Goal: Task Accomplishment & Management: Use online tool/utility

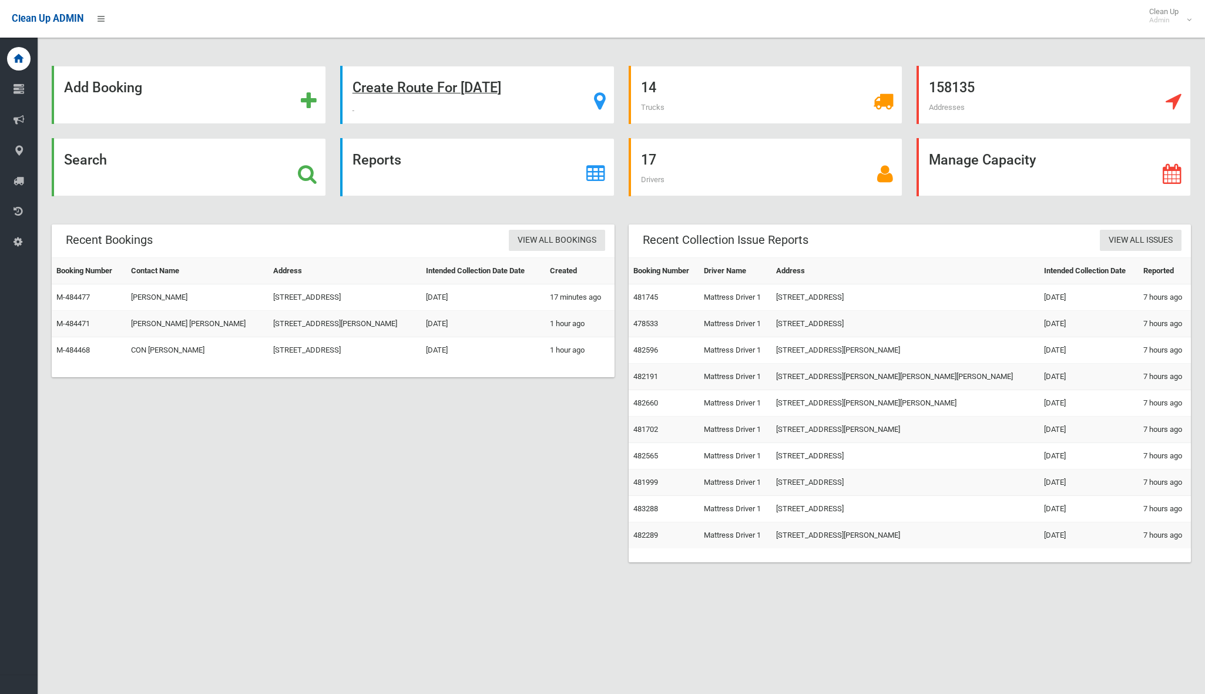
click at [398, 82] on strong "Create Route For Tomorrow" at bounding box center [426, 87] width 149 height 16
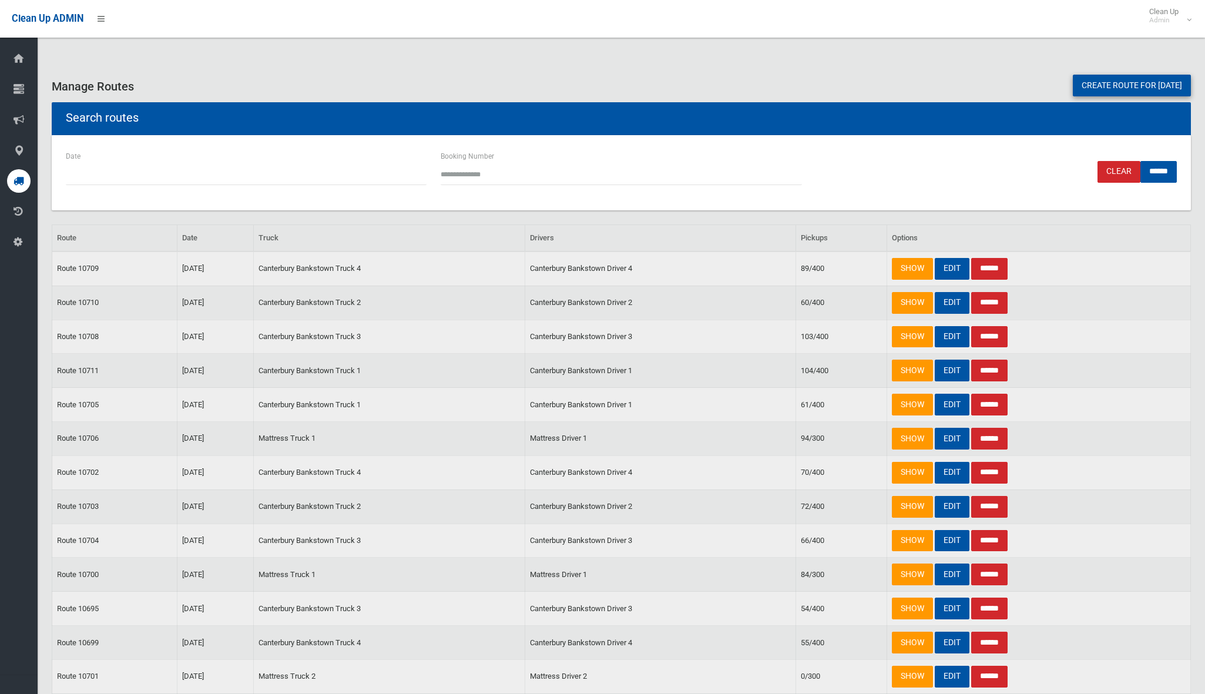
click at [1134, 95] on link "Create route for tomorrow" at bounding box center [1132, 86] width 118 height 22
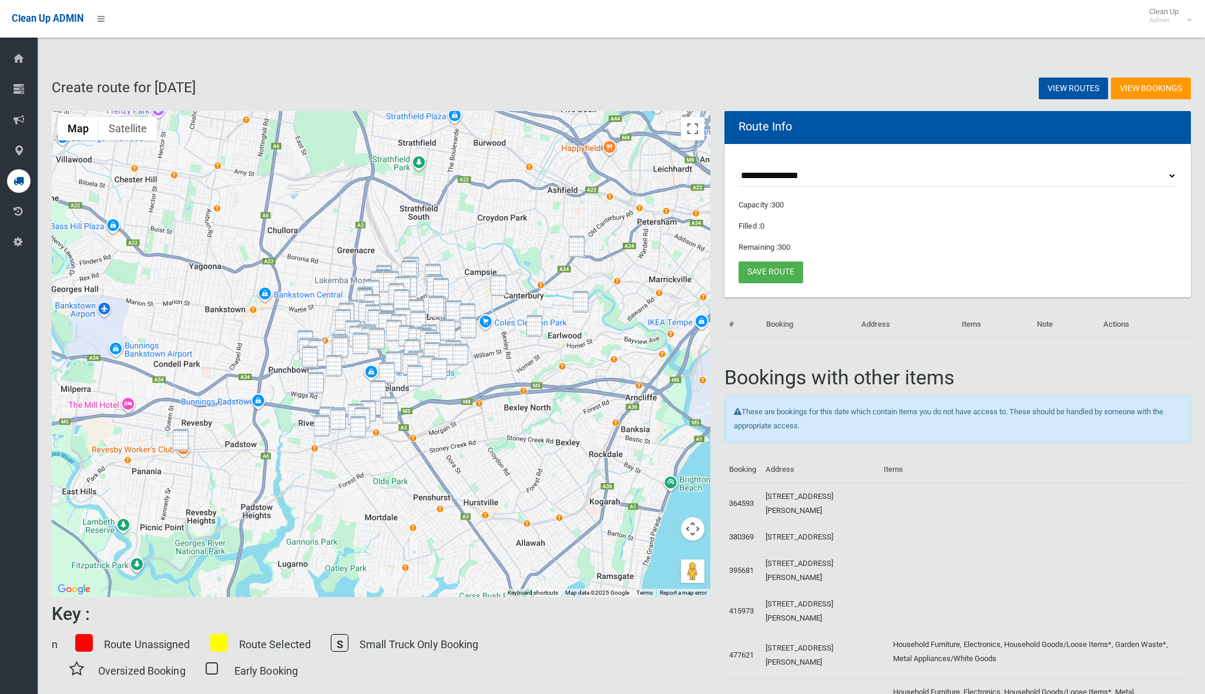
click at [189, 434] on div at bounding box center [381, 354] width 659 height 486
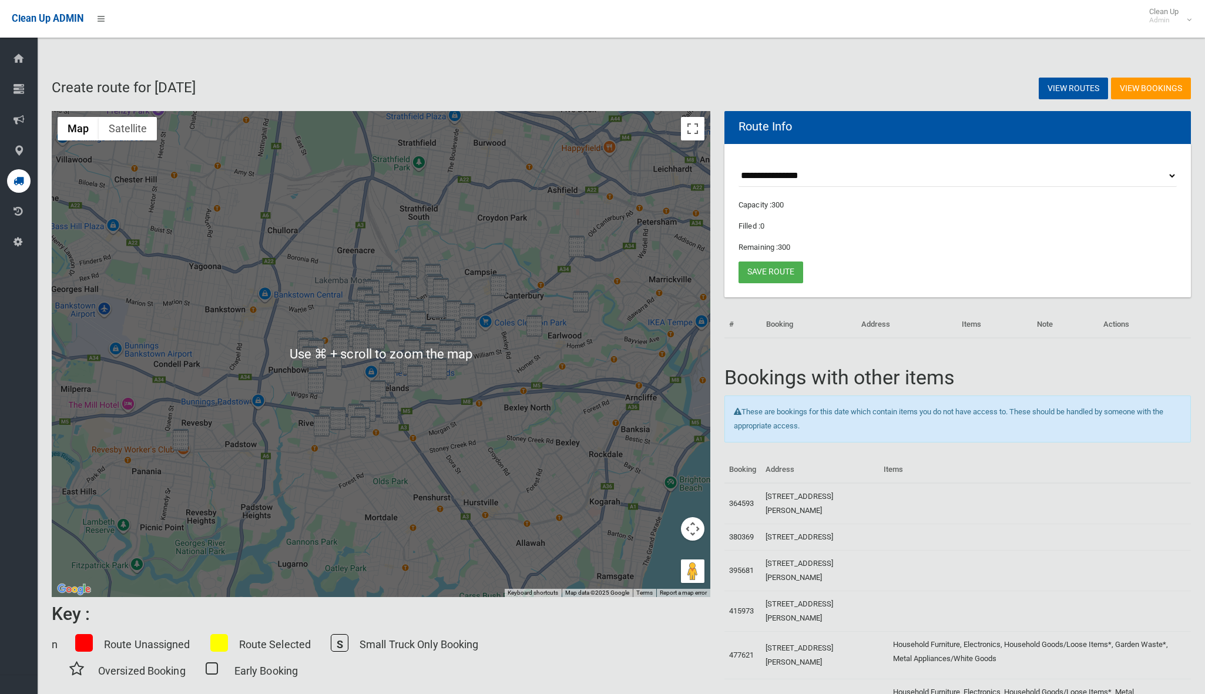
click at [183, 442] on img "21 Marco Avenue, REVESBY NSW 2212" at bounding box center [181, 440] width 16 height 22
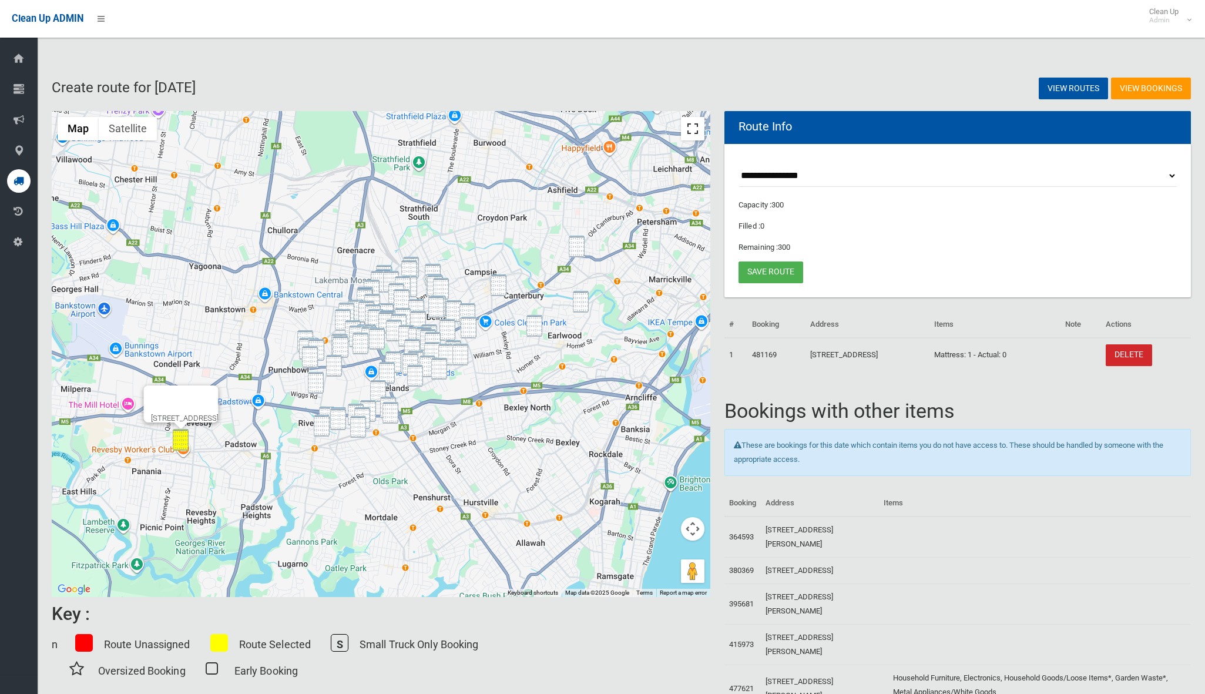
click at [682, 132] on button "Toggle fullscreen view" at bounding box center [692, 128] width 23 height 23
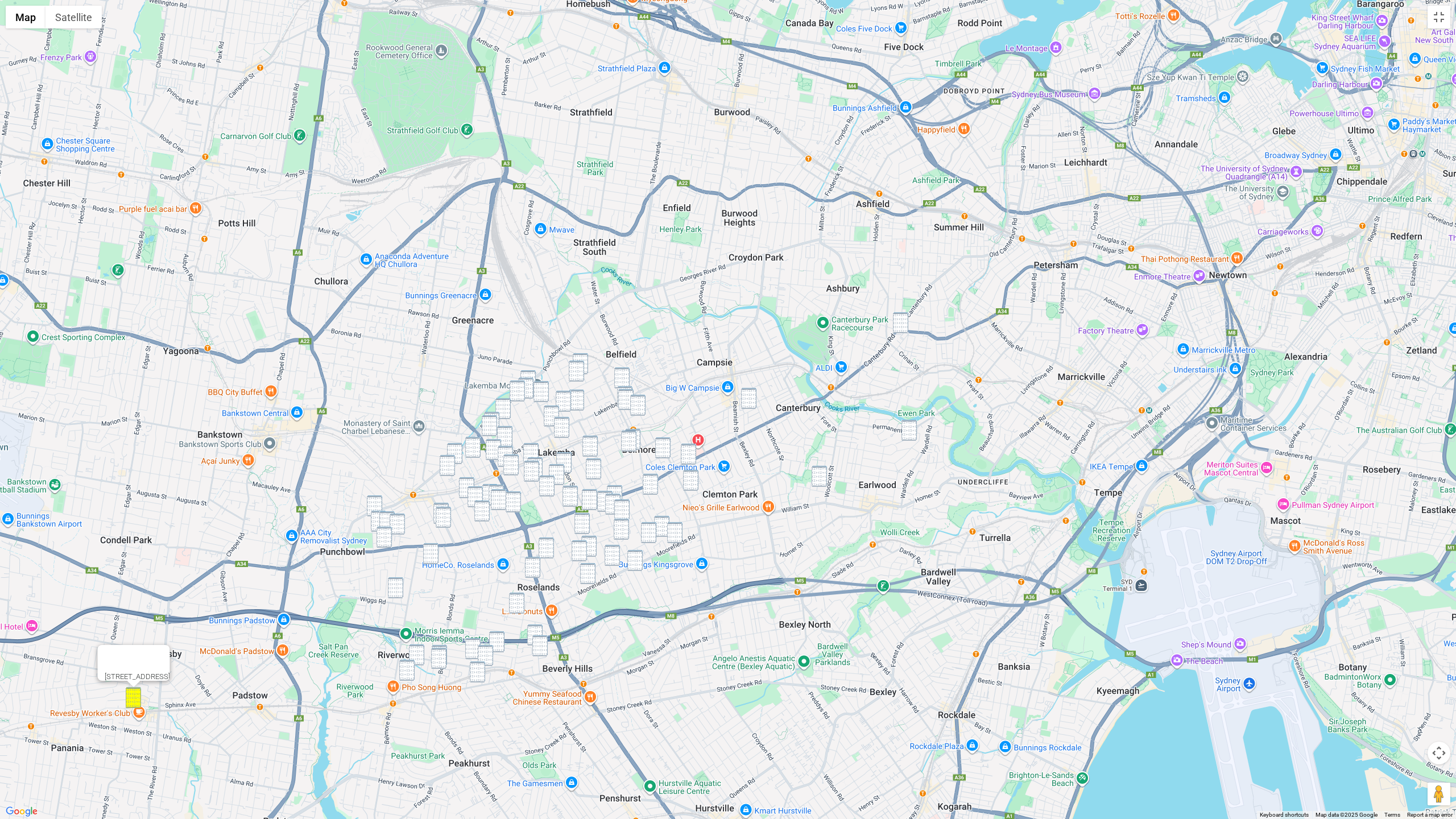
click at [894, 329] on img "682-704 New Canterbury Road, HURLSTONE PARK NSW 2193" at bounding box center [900, 323] width 15 height 21
drag, startPoint x: 753, startPoint y: 396, endPoint x: 814, endPoint y: 411, distance: 62.8
click at [753, 396] on img "15 Unara Street, CAMPSIE NSW 2194" at bounding box center [748, 399] width 15 height 21
click at [906, 426] on img "54 Prince Edward Avenue, EARLWOOD NSW 2206" at bounding box center [909, 431] width 15 height 21
click at [583, 357] on img "37 Lucerne Street, BELMORE NSW 2192" at bounding box center [581, 364] width 15 height 21
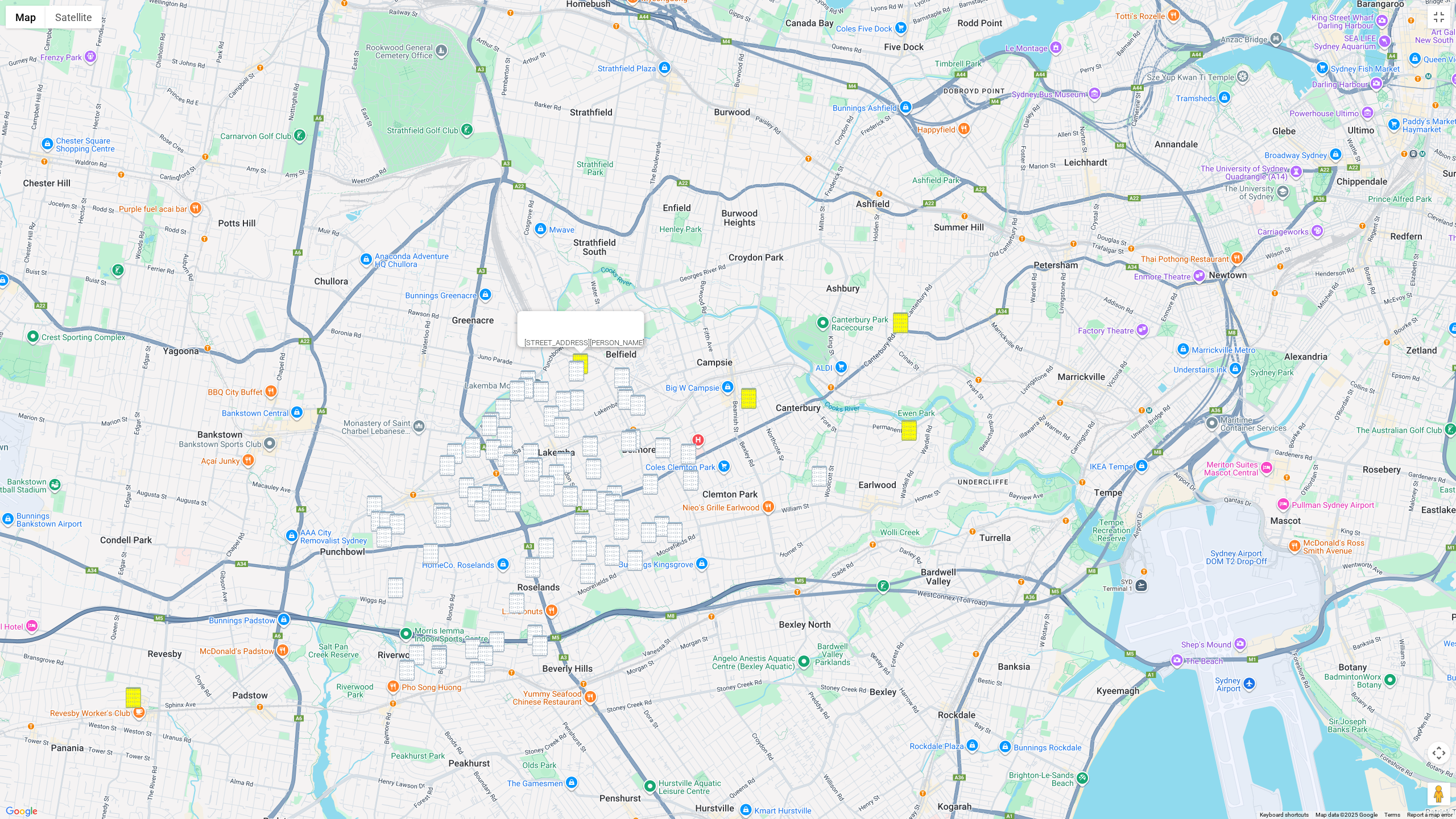
click at [576, 372] on img "44 Lucerne Street, BELMORE NSW 2192" at bounding box center [576, 371] width 15 height 21
drag, startPoint x: 620, startPoint y: 373, endPoint x: 622, endPoint y: 382, distance: 9.2
click at [620, 373] on img "5 Pearl Avenue, BELMORE NSW 2192" at bounding box center [622, 379] width 15 height 21
click at [728, 410] on div at bounding box center [1456, 410] width 1456 height 0
click at [622, 386] on img "16 St Clair Street, BELMORE NSW 2192" at bounding box center [624, 397] width 15 height 21
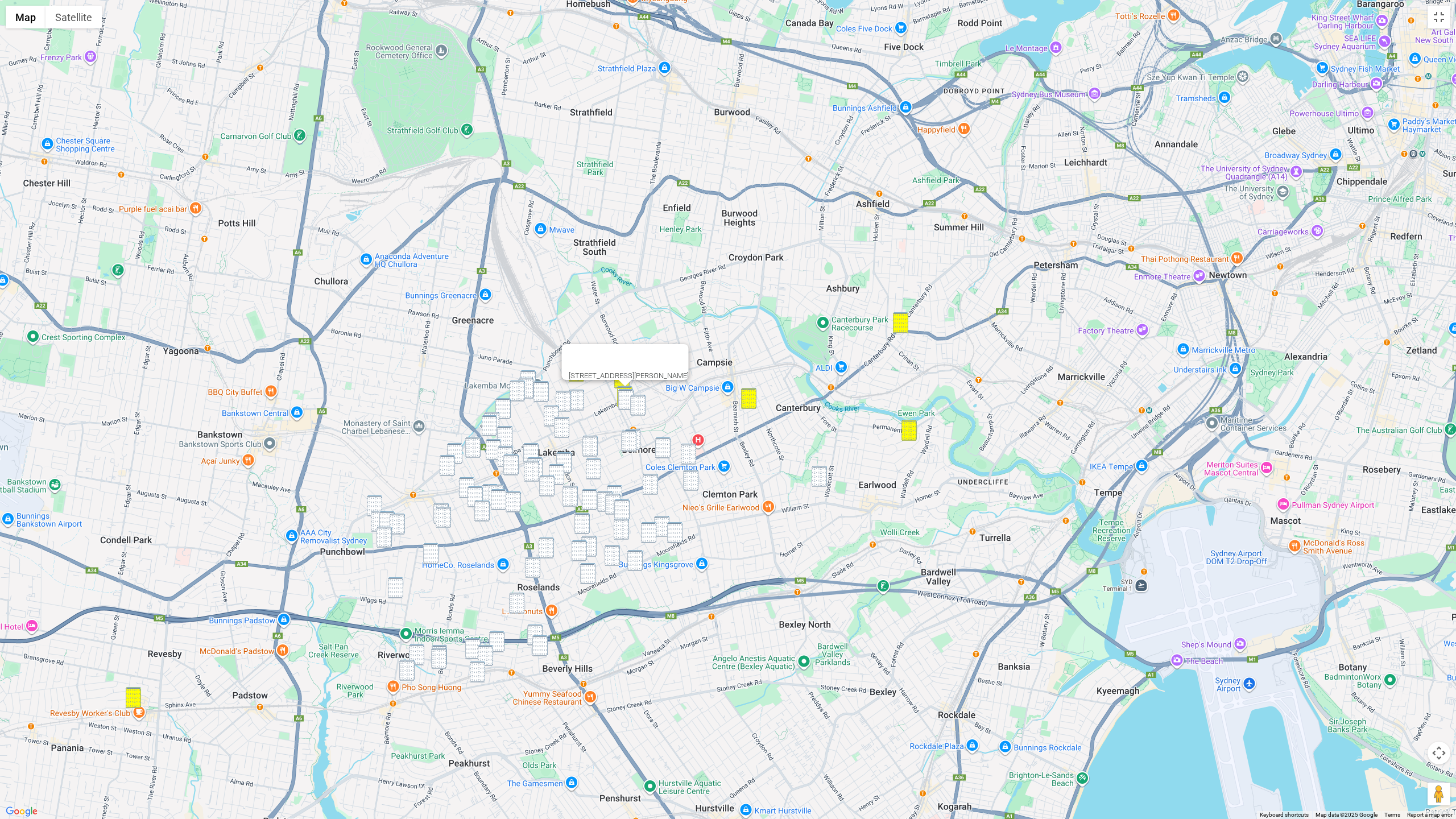
click at [622, 393] on img "10 St Clair Street, BELMORE NSW 2192" at bounding box center [626, 400] width 15 height 21
click at [635, 401] on img "18 Sudbury Street, BELMORE NSW 2192" at bounding box center [638, 406] width 15 height 21
click at [526, 376] on img "98 Wangee Road, LAKEMBA NSW 2195" at bounding box center [529, 380] width 15 height 21
click at [531, 381] on img "99 Hampden Road, LAKEMBA NSW 2195" at bounding box center [526, 388] width 15 height 21
click at [521, 385] on img "3 Holland Place, LAKEMBA NSW 2195" at bounding box center [517, 391] width 15 height 21
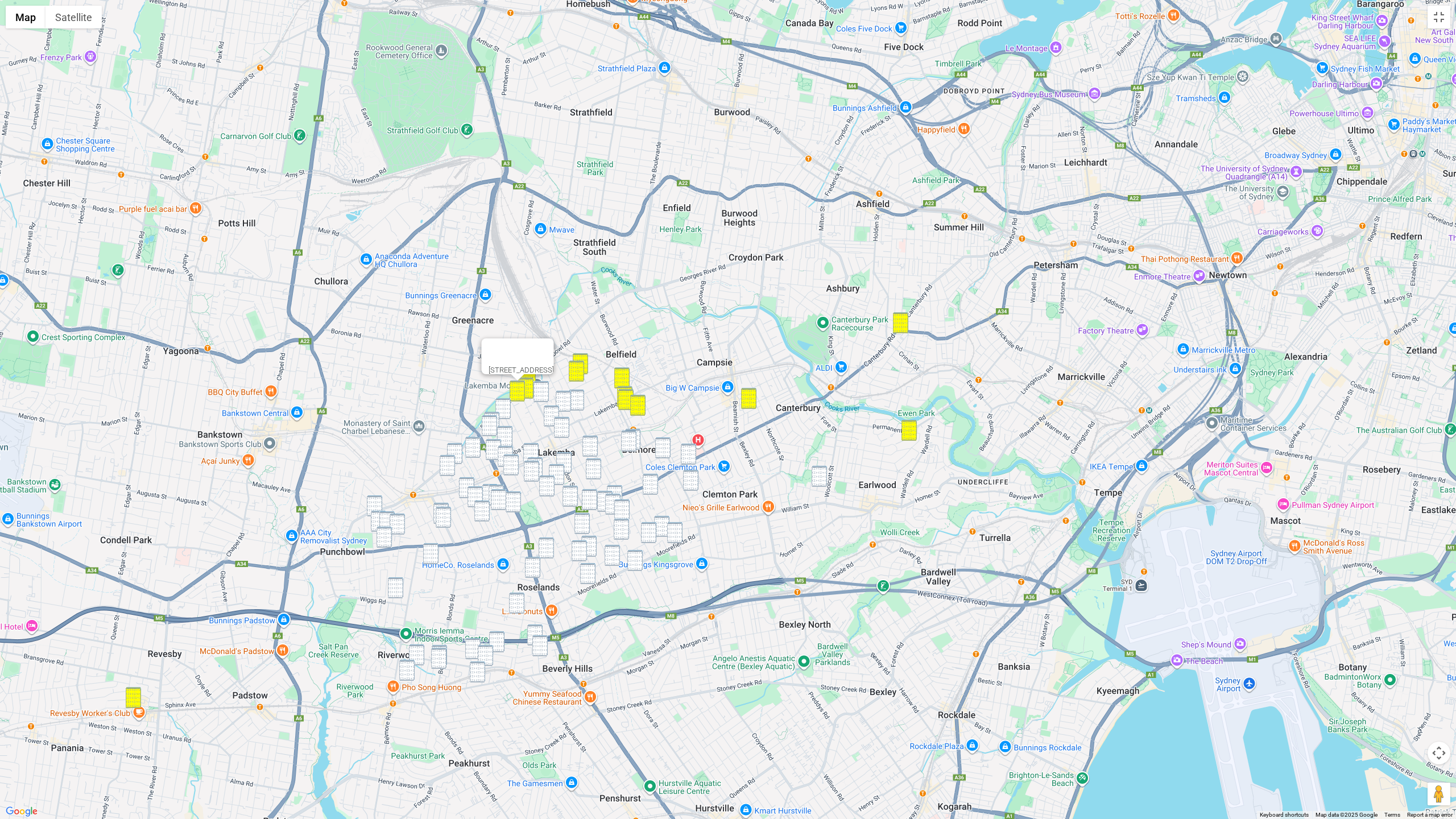
drag, startPoint x: 544, startPoint y: 387, endPoint x: 552, endPoint y: 388, distance: 8.1
click at [544, 387] on img "117-119 Yangoora Road, LAKEMBA NSW 2195" at bounding box center [541, 392] width 15 height 21
drag, startPoint x: 558, startPoint y: 392, endPoint x: 576, endPoint y: 395, distance: 18.2
click at [561, 393] on img "25-27 Yerrick Road, LAKEMBA NSW 2195" at bounding box center [563, 402] width 15 height 21
click at [577, 395] on img "24 Benaroon Road, LAKEMBA NSW 2195" at bounding box center [576, 400] width 15 height 21
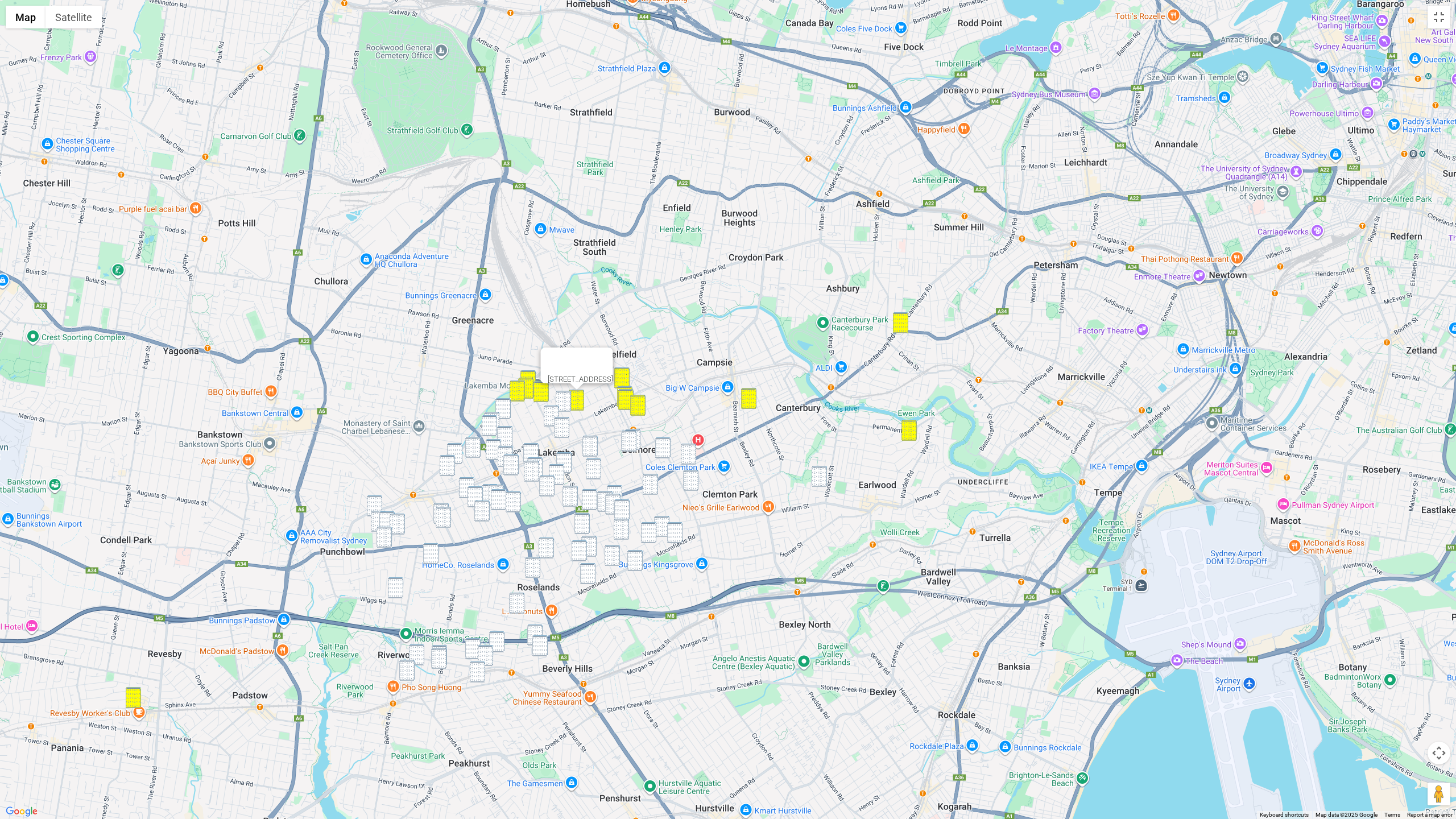
drag, startPoint x: 567, startPoint y: 399, endPoint x: 559, endPoint y: 405, distance: 10.0
click at [566, 400] on img "25-27 Yerrick Road, LAKEMBA NSW 2195" at bounding box center [563, 402] width 15 height 21
click at [552, 409] on img "5 Wangee Road, LAKEMBA NSW 2195" at bounding box center [552, 416] width 15 height 21
drag, startPoint x: 566, startPoint y: 427, endPoint x: 581, endPoint y: 428, distance: 15.0
click at [566, 427] on img "12 Quigg Street North, LAKEMBA NSW 2195" at bounding box center [561, 428] width 15 height 21
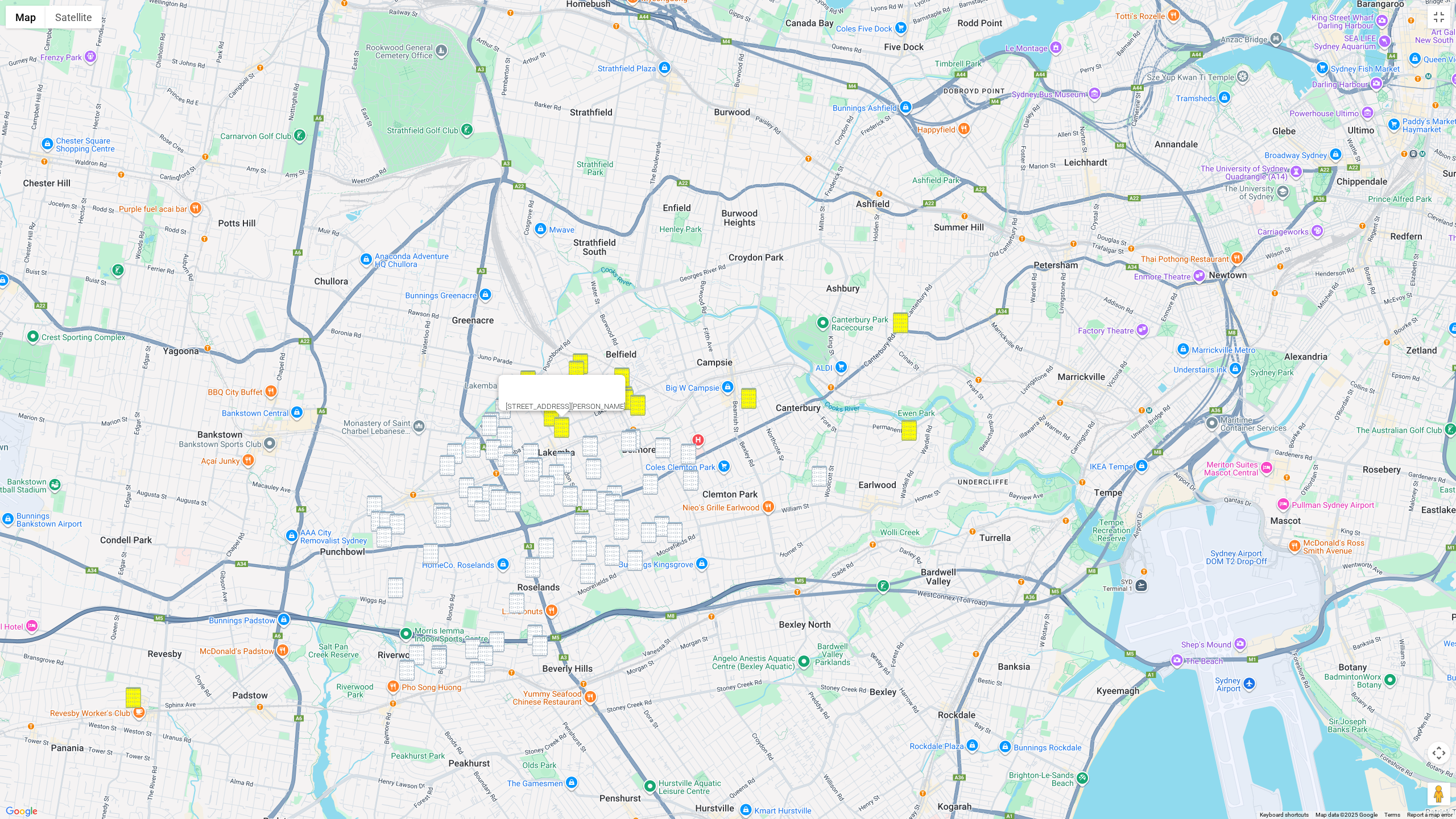
click at [632, 437] on img "55 Leylands Parade, BELMORE NSW 2192" at bounding box center [629, 441] width 15 height 21
click at [639, 437] on img "45 Leylands Parade, BELMORE NSW 2192" at bounding box center [633, 440] width 15 height 21
click at [665, 441] on img "12 Reginald Avenue, BELMORE NSW 2192" at bounding box center [663, 448] width 15 height 21
click at [689, 446] on img "570 Canterbury Road, CAMPSIE NSW 2194" at bounding box center [688, 454] width 15 height 21
click at [688, 474] on img "2/7 St Jude Crescent, BELMORE NSW 2192" at bounding box center [691, 480] width 15 height 21
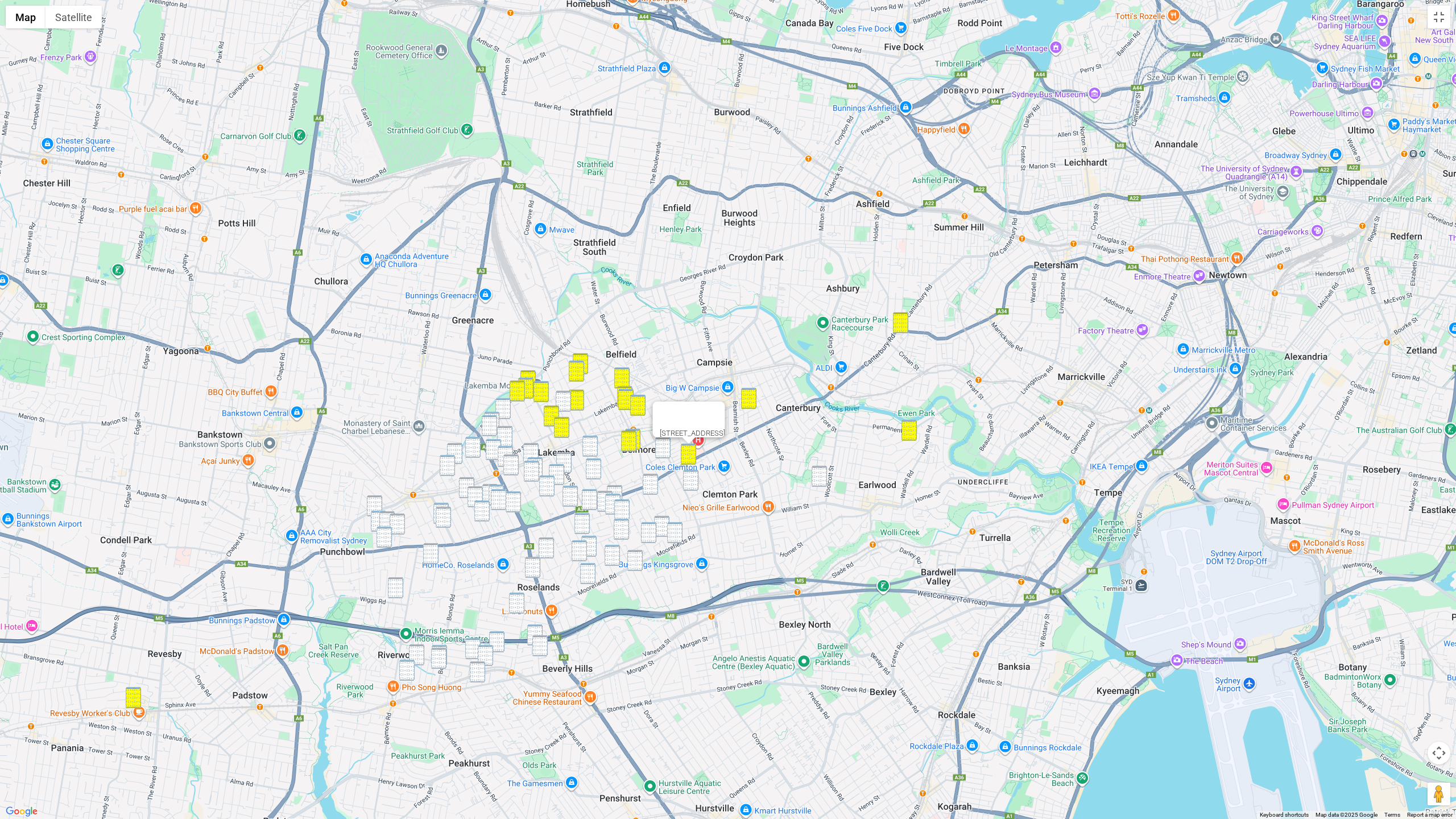
click at [661, 454] on img "12 Reginald Avenue, BELMORE NSW 2192" at bounding box center [663, 448] width 15 height 21
click at [694, 484] on img "2/7 St Jude Crescent, BELMORE NSW 2192" at bounding box center [691, 480] width 15 height 21
drag, startPoint x: 819, startPoint y: 480, endPoint x: 804, endPoint y: 478, distance: 15.1
click at [818, 480] on img "16 MacLeay Place, EARLWOOD NSW 2206" at bounding box center [819, 476] width 15 height 21
click at [564, 402] on img "25-27 Yerrick Road, LAKEMBA NSW 2195" at bounding box center [563, 402] width 15 height 21
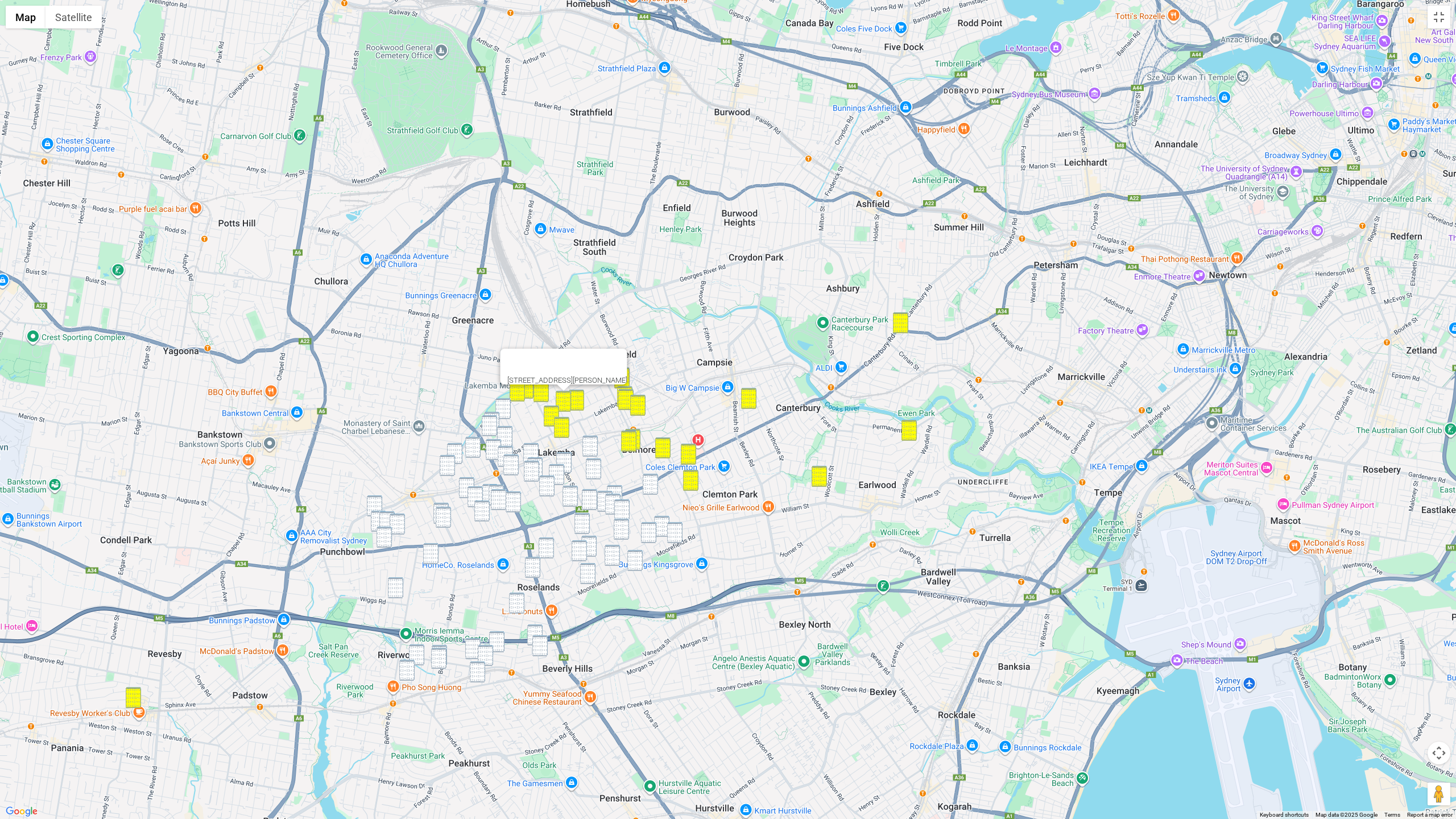
drag, startPoint x: 500, startPoint y: 404, endPoint x: 497, endPoint y: 410, distance: 6.7
click at [500, 404] on img "65 Fairmount Street, LAKEMBA NSW 2195" at bounding box center [503, 409] width 15 height 21
click at [497, 411] on img "65 Fairmount Street, LAKEMBA NSW 2195" at bounding box center [503, 409] width 15 height 21
click at [491, 422] on img "43 Hillard Street, WILEY PARK NSW 2195" at bounding box center [490, 426] width 15 height 21
click at [502, 414] on img "65 Fairmount Street, LAKEMBA NSW 2195" at bounding box center [503, 409] width 15 height 21
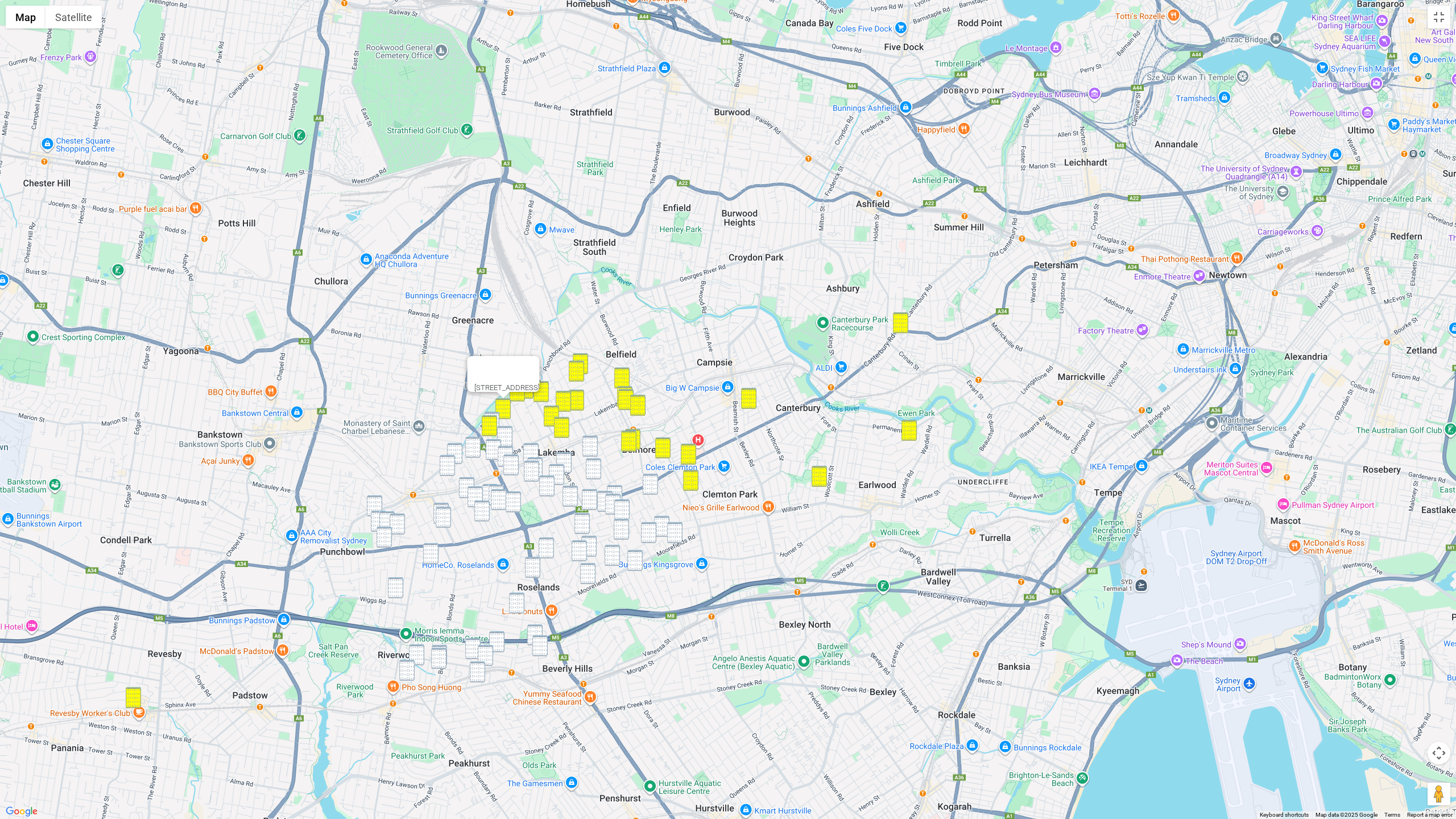
click at [497, 415] on img "46 McCourt Street, WILEY PARK NSW 2195" at bounding box center [492, 422] width 15 height 21
click at [505, 433] on img "9 McCourt Street, WILEY PARK NSW 2195" at bounding box center [504, 437] width 15 height 21
click at [505, 450] on img "15 Alice Street North, WILEY PARK NSW 2195" at bounding box center [505, 457] width 15 height 21
click at [491, 446] on img "299 Lakemba Street, WILEY PARK NSW 2195" at bounding box center [494, 450] width 15 height 21
drag, startPoint x: 479, startPoint y: 450, endPoint x: 472, endPoint y: 451, distance: 7.1
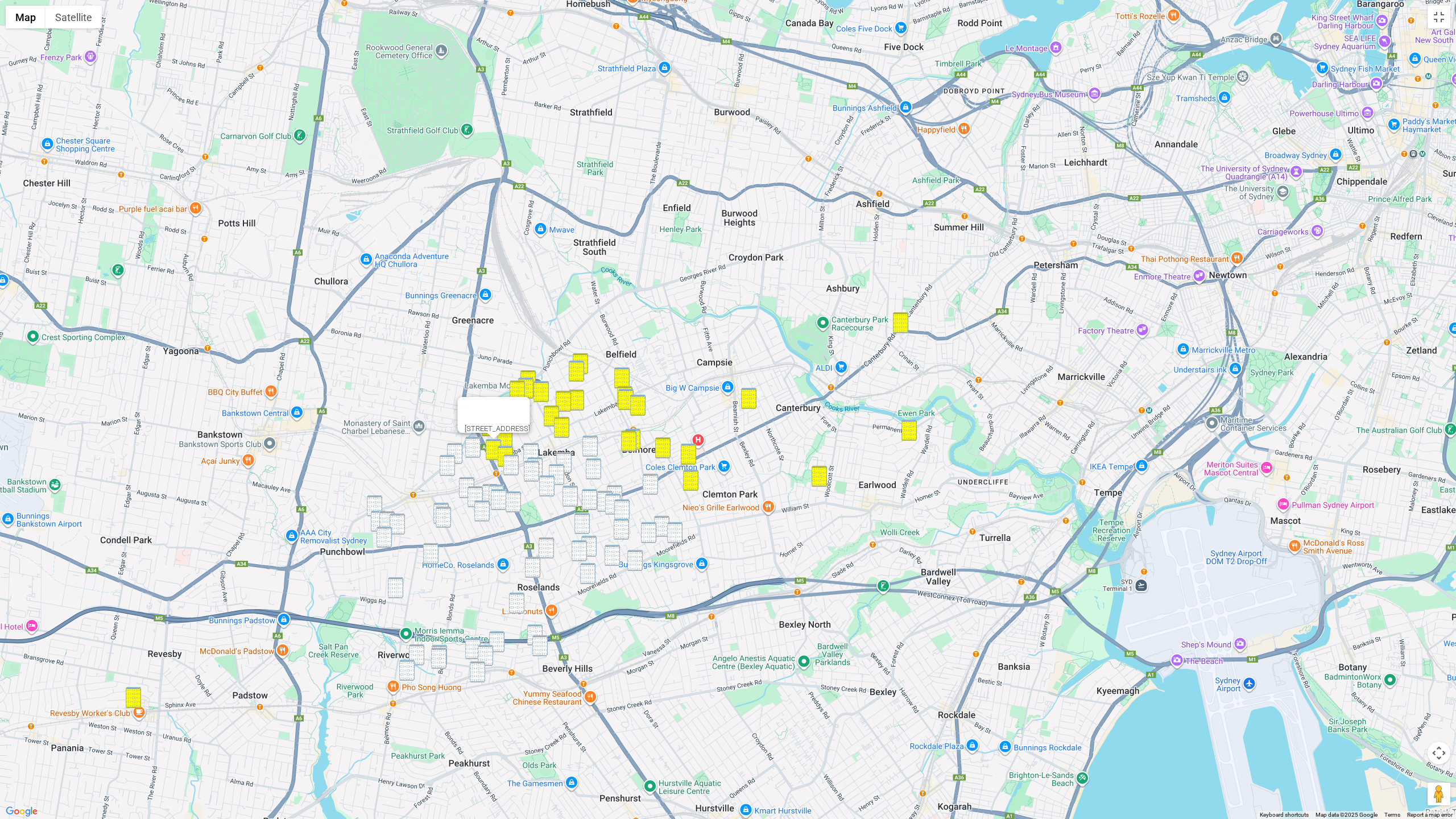
click at [479, 450] on img "41 Cornelia Street, WILEY PARK NSW 2195" at bounding box center [473, 447] width 15 height 21
click at [461, 450] on img "21 Robinson Street North, WILEY PARK NSW 2195" at bounding box center [455, 454] width 15 height 21
click at [451, 466] on img "53-55 Robinson Street North, WILEY PARK NSW 2195" at bounding box center [447, 466] width 15 height 21
drag, startPoint x: 516, startPoint y: 463, endPoint x: 522, endPoint y: 460, distance: 6.7
click at [516, 463] on img "23 Alice Street South, WILEY PARK NSW 2195" at bounding box center [511, 465] width 15 height 21
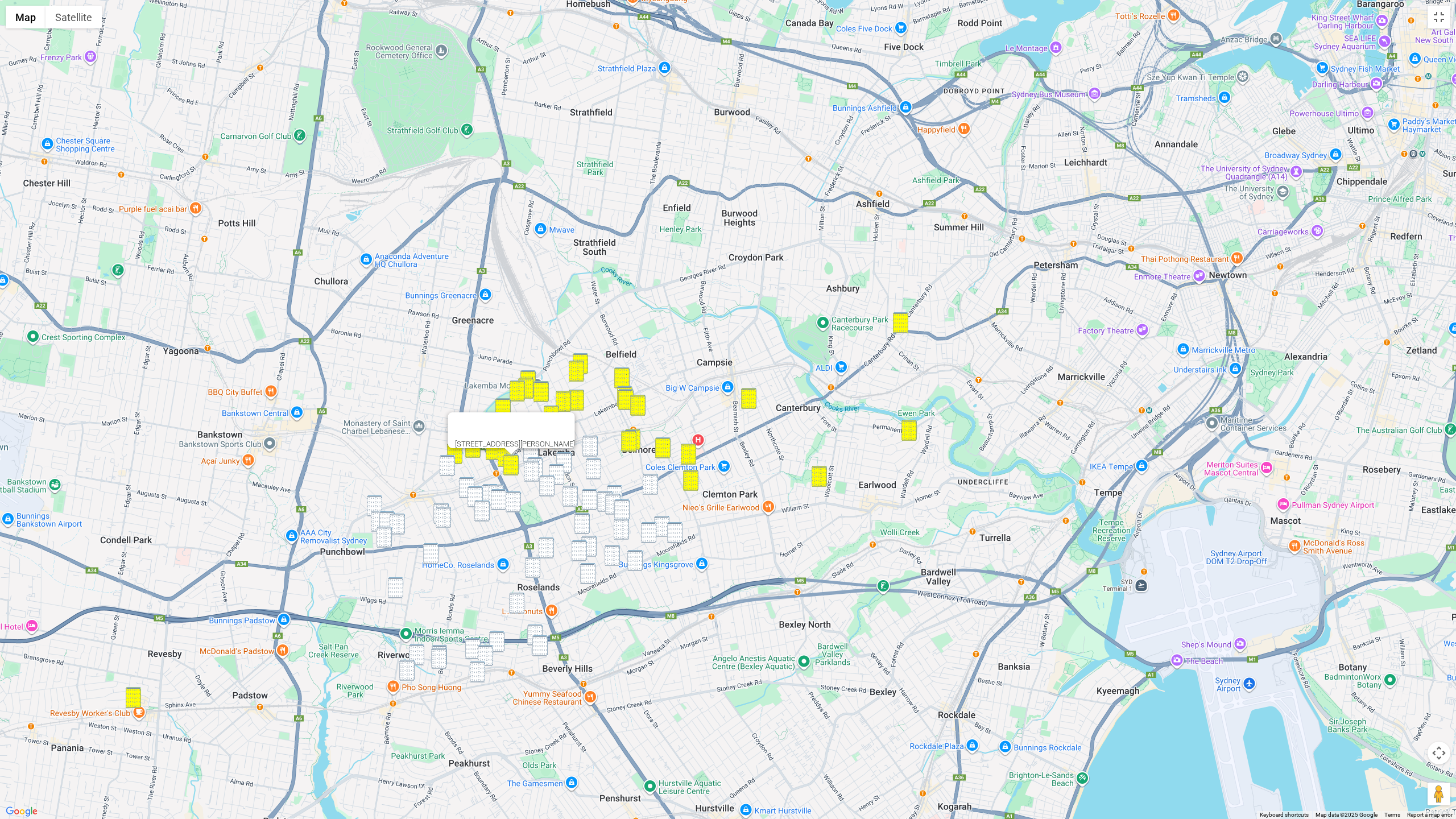
click at [531, 451] on img "77 The Boulevarde, LAKEMBA NSW 2195" at bounding box center [531, 454] width 15 height 21
drag, startPoint x: 451, startPoint y: 464, endPoint x: 403, endPoint y: 492, distance: 55.6
click at [450, 464] on img "53-55 Robinson Street North, WILEY PARK NSW 2195" at bounding box center [447, 466] width 15 height 21
click at [369, 501] on img "27 Linden Avenue, PUNCHBOWL NSW 2196" at bounding box center [375, 506] width 15 height 21
click at [377, 519] on img "25A Viola Street, PUNCHBOWL NSW 2196" at bounding box center [379, 522] width 15 height 21
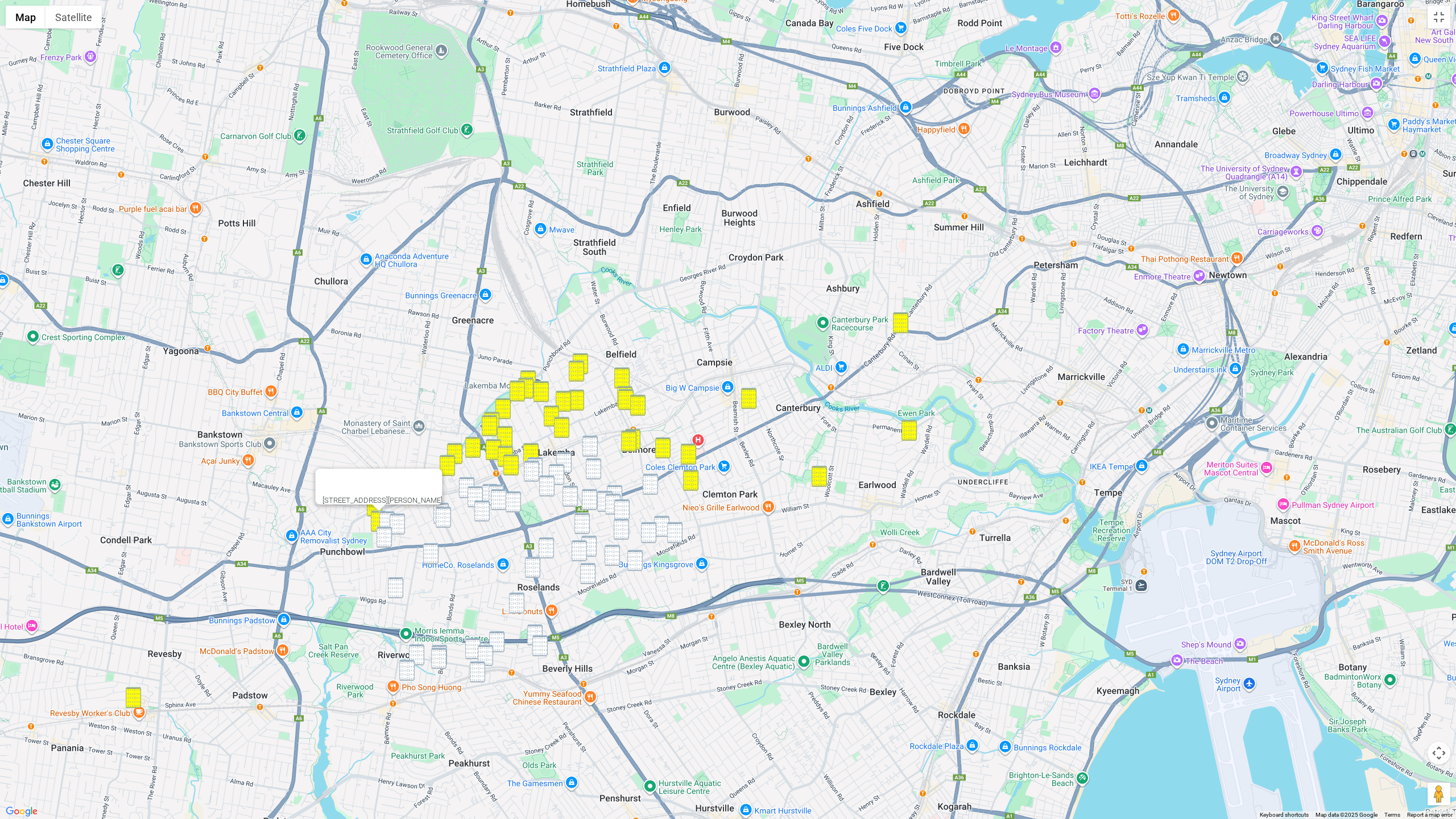
click at [388, 518] on img "9 Viola Street, PUNCHBOWL NSW 2196" at bounding box center [387, 522] width 15 height 21
drag, startPoint x: 401, startPoint y: 521, endPoint x: 384, endPoint y: 536, distance: 22.7
click at [401, 521] on img "5A Viola Street, PUNCHBOWL NSW 2196" at bounding box center [397, 524] width 15 height 21
click at [384, 537] on img "1409 Canterbury Road, PUNCHBOWL NSW 2196" at bounding box center [384, 537] width 15 height 21
drag, startPoint x: 440, startPoint y: 524, endPoint x: 440, endPoint y: 537, distance: 13.0
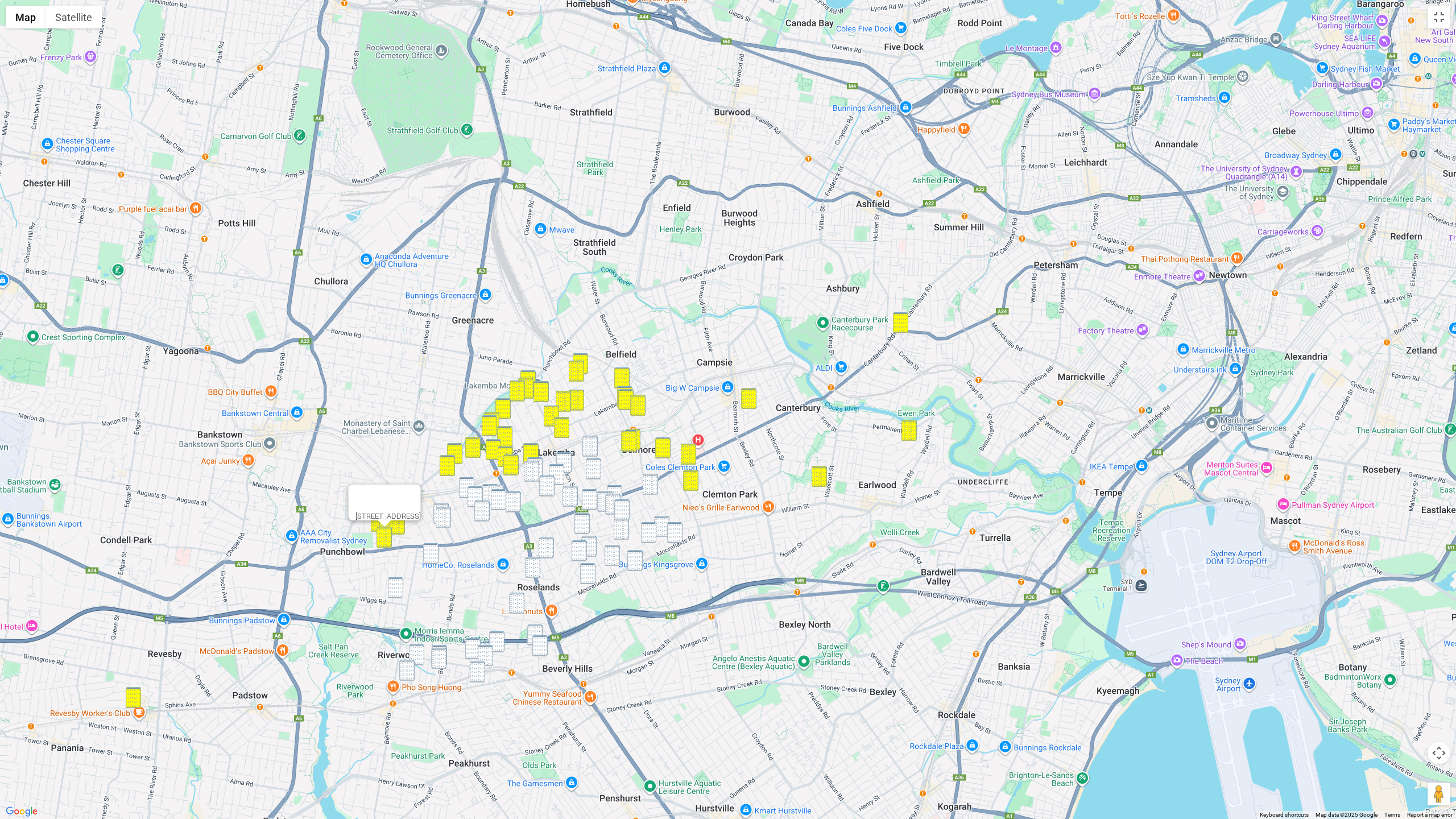
click at [440, 524] on img "59-61 Broadway, PUNCHBOWL NSW 2196" at bounding box center [443, 517] width 15 height 21
click at [437, 552] on img "27 Lumeah Avenue, PUNCHBOWL NSW 2196" at bounding box center [431, 554] width 15 height 21
click at [397, 586] on img "202 Victoria Road, PUNCHBOWL NSW 2196" at bounding box center [396, 588] width 15 height 21
click at [468, 484] on img "13 Faux Street, WILEY PARK NSW 2195" at bounding box center [467, 488] width 15 height 21
click at [440, 501] on div "13 Faux Street, WILEY PARK NSW 2195" at bounding box center [728, 410] width 1456 height 819
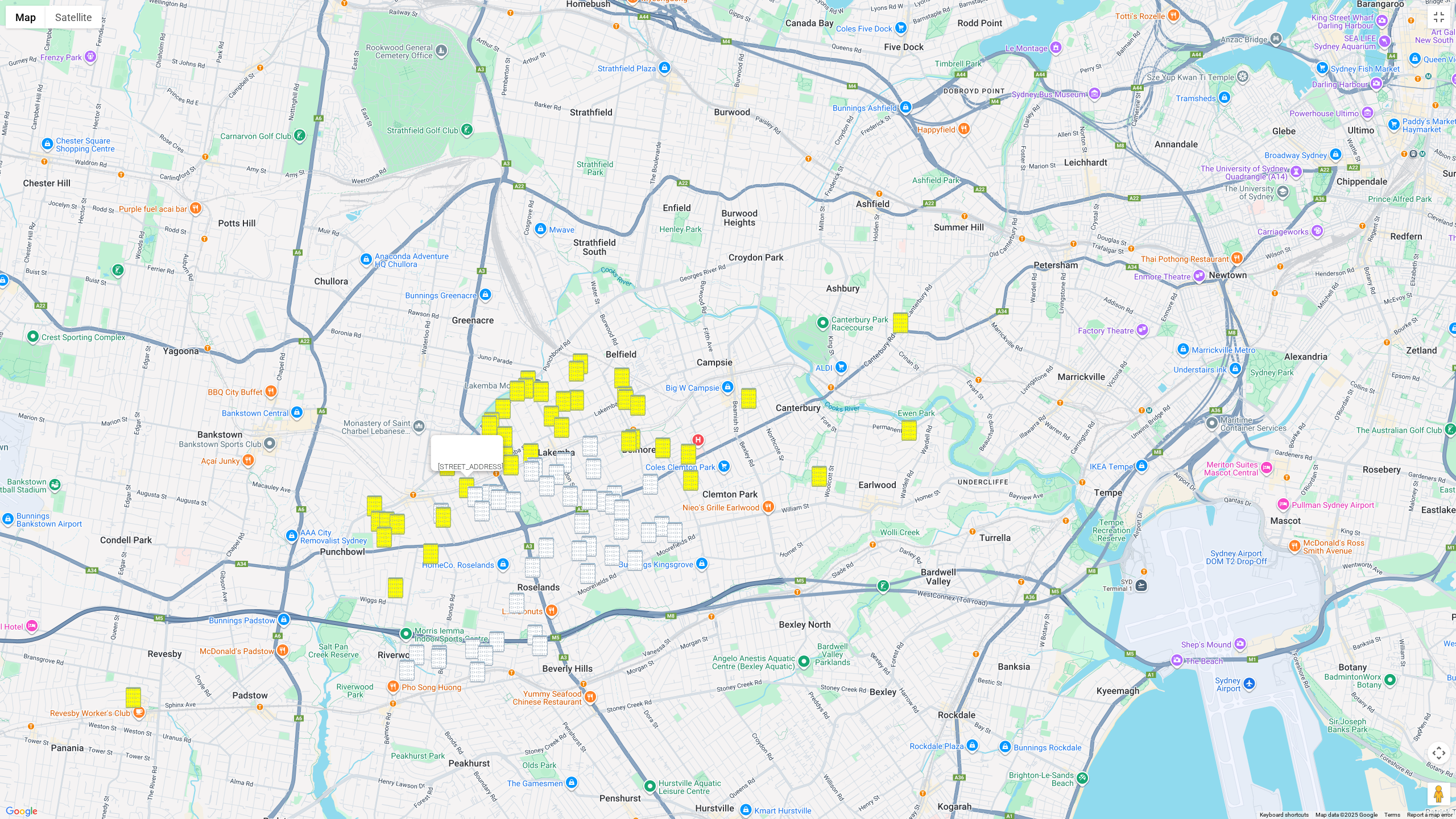
drag, startPoint x: 476, startPoint y: 494, endPoint x: 457, endPoint y: 500, distance: 19.9
click at [476, 495] on img "18 Beauchamp Street, WILEY PARK NSW 2195" at bounding box center [475, 497] width 15 height 21
click at [444, 503] on img "49 Broadway, PUNCHBOWL NSW 2196" at bounding box center [441, 513] width 15 height 21
click at [482, 505] on img "56 Beauchamp Street, WILEY PARK NSW 2195" at bounding box center [482, 511] width 15 height 21
drag, startPoint x: 405, startPoint y: 671, endPoint x: 409, endPoint y: 661, distance: 10.8
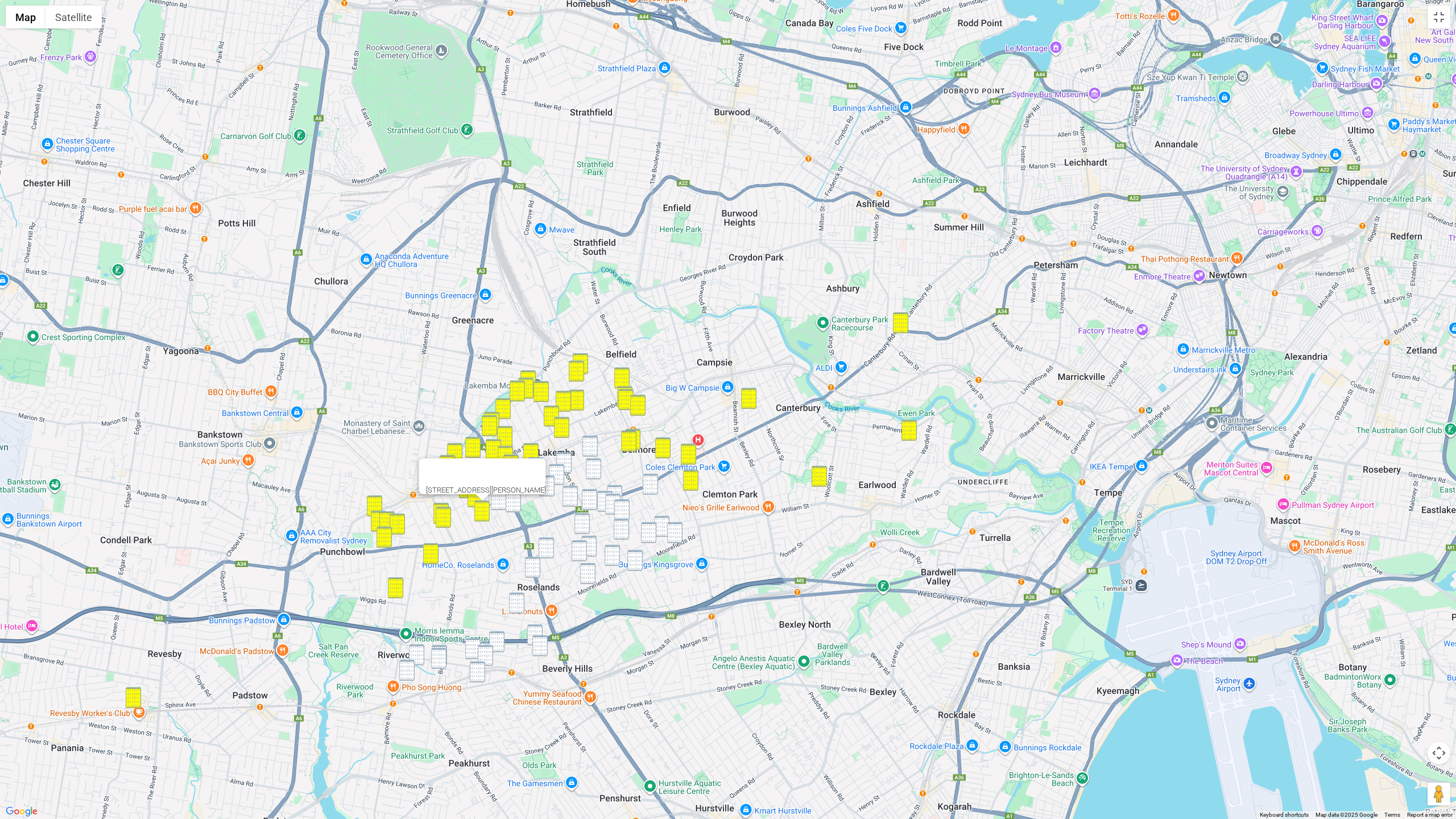
click at [405, 671] on img "24 Josephine Street, RIVERWOOD NSW 2210" at bounding box center [407, 670] width 15 height 21
click at [411, 653] on div at bounding box center [408, 656] width 15 height 7
click at [418, 657] on img "19 Sirius Place, RIVERWOOD NSW 2210" at bounding box center [416, 655] width 15 height 21
click at [434, 658] on img "249 Bonds Road, RIVERWOOD NSW 2210" at bounding box center [439, 658] width 15 height 21
drag, startPoint x: 483, startPoint y: 676, endPoint x: 458, endPoint y: 665, distance: 27.3
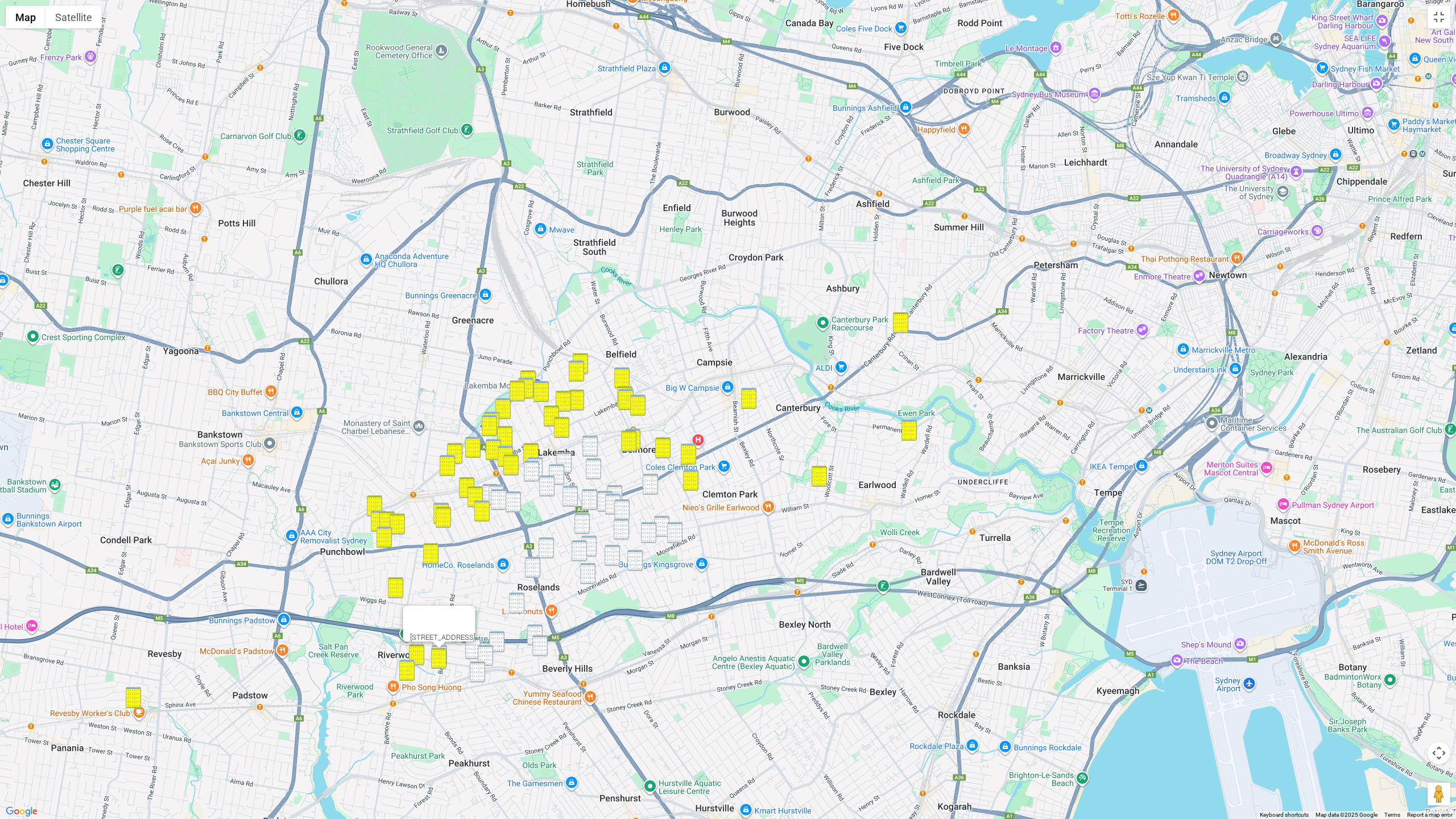
click at [483, 671] on img "19 Huntingdale Avenue, NARWEE NSW 2209" at bounding box center [477, 672] width 15 height 21
click at [592, 442] on img "70 Taylor Street, LAKEMBA NSW 2195" at bounding box center [591, 446] width 15 height 21
click at [570, 458] on img "142-144 Haldon Street, LAKEMBA NSW 2195" at bounding box center [564, 463] width 15 height 21
click at [541, 458] on img "38-44 Ernest Street, LAKEMBA NSW 2195" at bounding box center [535, 468] width 15 height 21
click at [535, 465] on img "39 Ernest Street, LAKEMBA NSW 2195" at bounding box center [531, 471] width 15 height 21
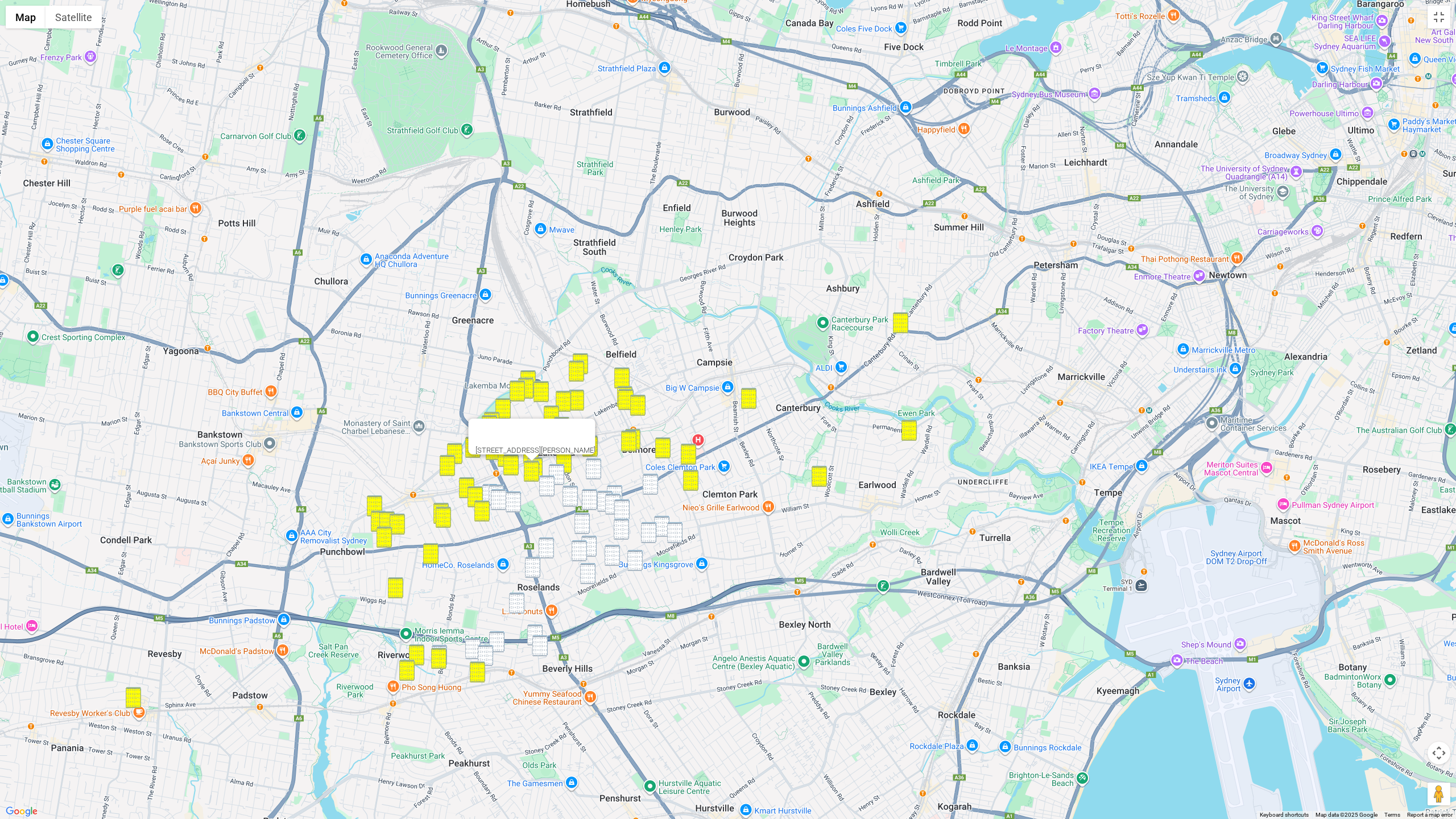
click at [486, 489] on img "17 Ferguson Avenue, WILEY PARK NSW 2195" at bounding box center [490, 495] width 15 height 21
click at [500, 488] on img "28 Ferguson Avenue, WILEY PARK NSW 2195" at bounding box center [497, 496] width 15 height 21
click at [500, 497] on img "36 Ferguson Avenue, WILEY PARK NSW 2195" at bounding box center [499, 500] width 15 height 21
click at [512, 500] on img "143 King Georges Road, WILEY PARK NSW 2195" at bounding box center [513, 502] width 15 height 21
click at [541, 542] on img "52 Stoddart Street, ROSELANDS NSW 2196" at bounding box center [546, 548] width 15 height 21
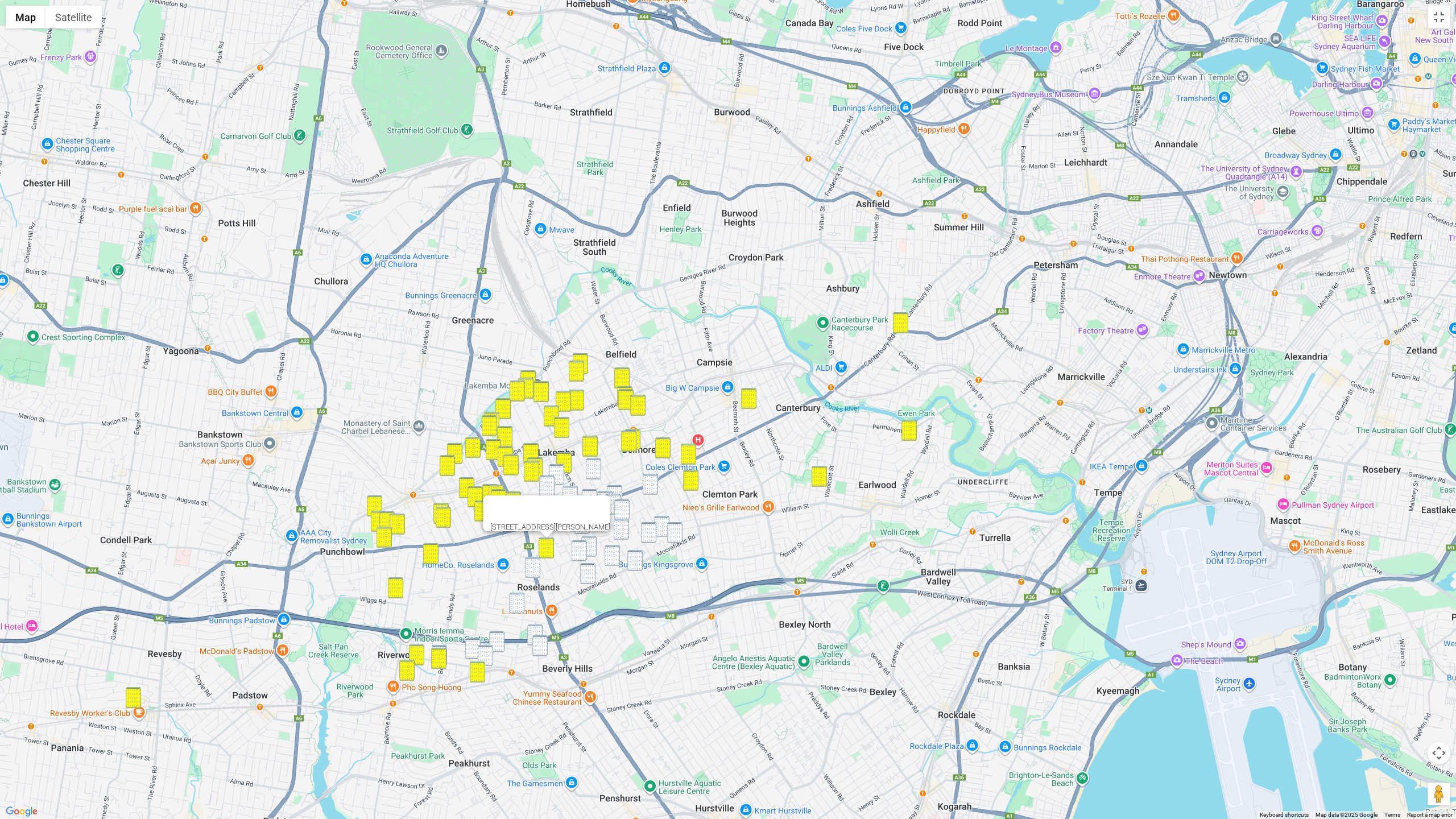
click at [534, 562] on img "229-231 King Georges Road, ROSELANDS NSW 2196" at bounding box center [532, 567] width 15 height 21
click at [515, 602] on img "36 Shirley Avenue, ROSELANDS NSW 2196" at bounding box center [517, 603] width 15 height 21
click at [440, 645] on img "243 Bonds Road, RIVERWOOD NSW 2210" at bounding box center [440, 655] width 15 height 21
click at [478, 646] on img "130-136 Hannans Road, NARWEE NSW 2209" at bounding box center [485, 655] width 15 height 21
click at [503, 642] on img "29 Graham Road, NARWEE NSW 2209" at bounding box center [497, 642] width 15 height 21
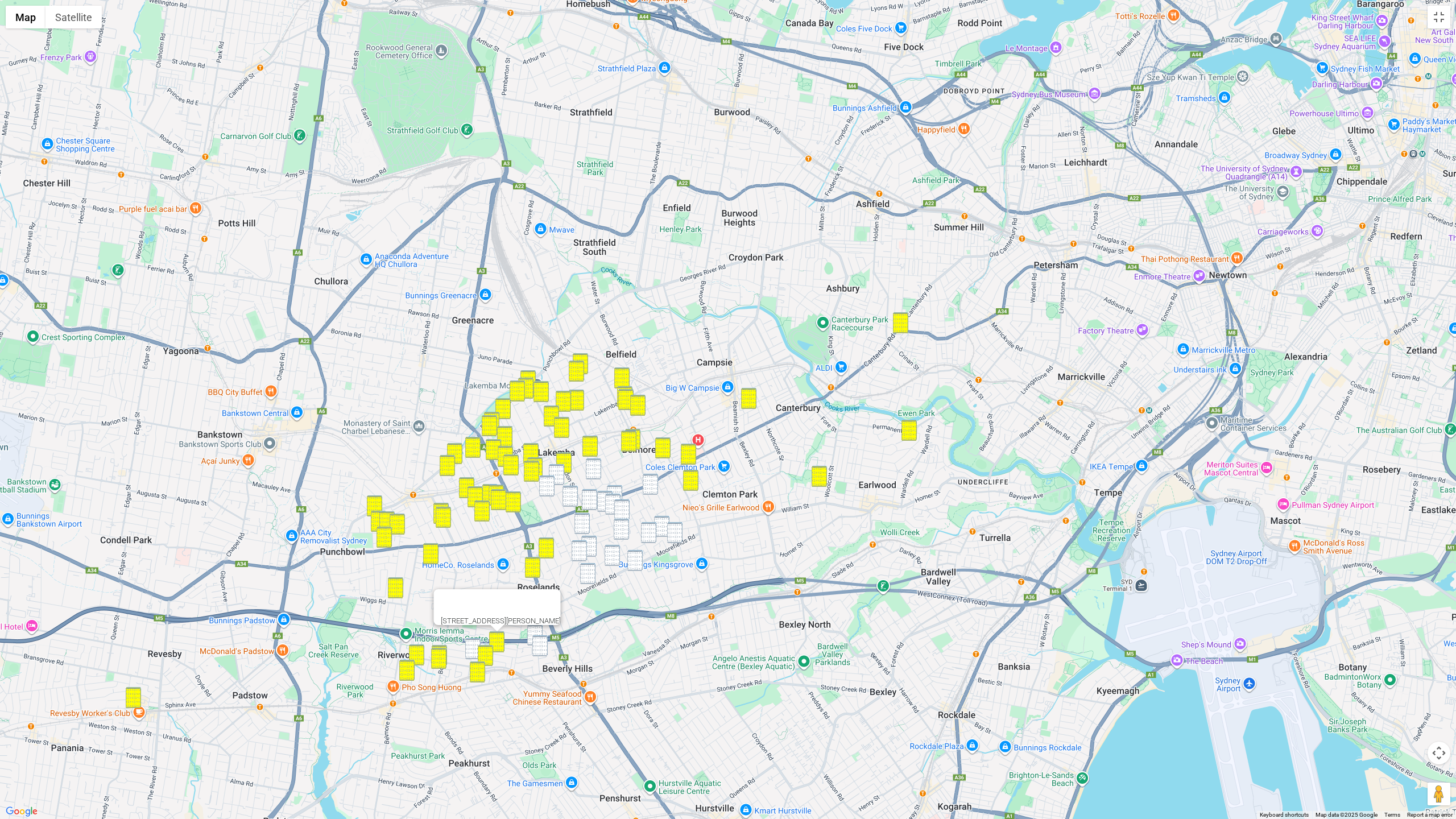
drag, startPoint x: 471, startPoint y: 645, endPoint x: 483, endPoint y: 644, distance: 12.0
click at [472, 645] on img "23A Karne Street South, NARWEE NSW 2209" at bounding box center [473, 649] width 15 height 21
drag, startPoint x: 536, startPoint y: 647, endPoint x: 501, endPoint y: 646, distance: 35.0
click at [535, 646] on img "68 Welfare Avenue South, BEVERLY HILLS NSW 2209" at bounding box center [540, 646] width 15 height 21
drag, startPoint x: 471, startPoint y: 645, endPoint x: 477, endPoint y: 642, distance: 6.7
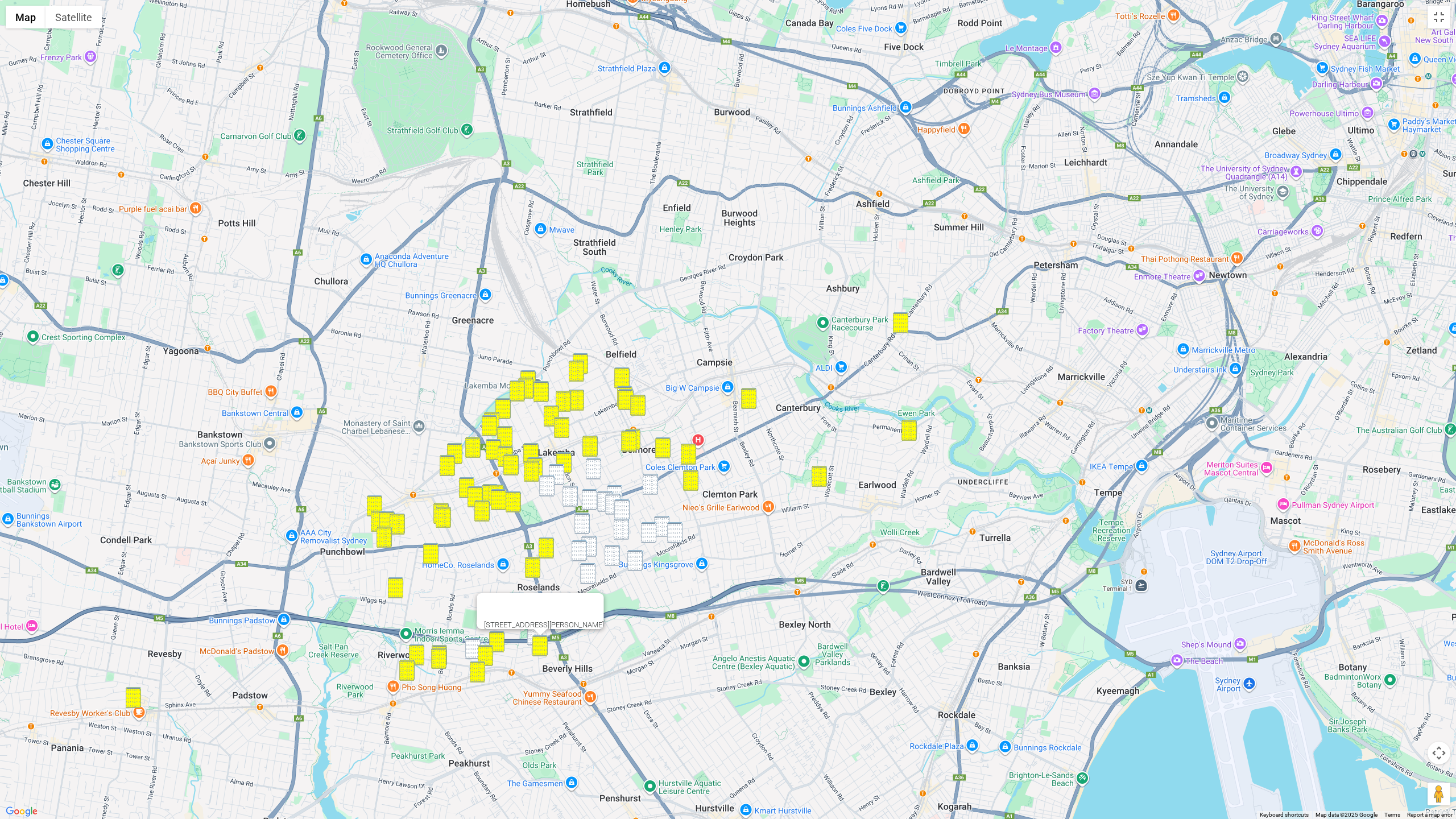
click at [472, 645] on img "23A Karne Street South, NARWEE NSW 2209" at bounding box center [473, 649] width 15 height 21
click at [592, 461] on img "100 Dennis Street, LAKEMBA NSW 2195" at bounding box center [593, 469] width 15 height 21
click at [560, 472] on img "77 Croydon Street, LAKEMBA NSW 2195" at bounding box center [557, 474] width 15 height 21
drag, startPoint x: 549, startPoint y: 486, endPoint x: 561, endPoint y: 512, distance: 28.6
click at [549, 486] on img "89-91 Sproule Street, LAKEMBA NSW 2195" at bounding box center [547, 486] width 15 height 21
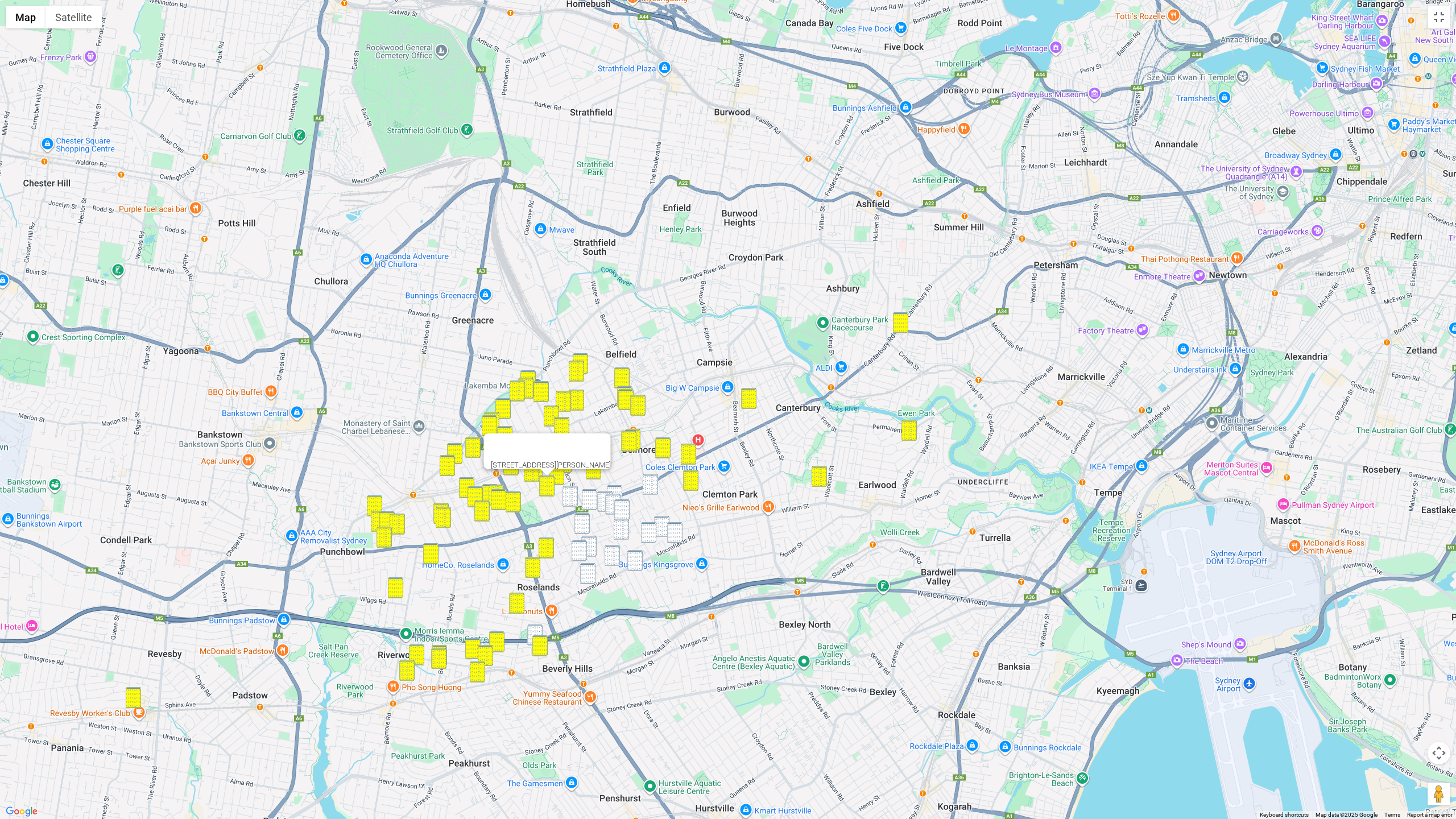
click at [534, 629] on img "39 Welfare Avenue South, NARWEE NSW 2209" at bounding box center [535, 635] width 15 height 21
drag, startPoint x: 652, startPoint y: 487, endPoint x: 622, endPoint y: 491, distance: 30.3
click at [651, 487] on img "12 Victory Street, BELMORE NSW 2192" at bounding box center [651, 484] width 15 height 21
click at [619, 491] on img "13 Phillip Street, ROSELANDS NSW 2196" at bounding box center [615, 496] width 15 height 21
drag, startPoint x: 604, startPoint y: 495, endPoint x: 594, endPoint y: 495, distance: 10.0
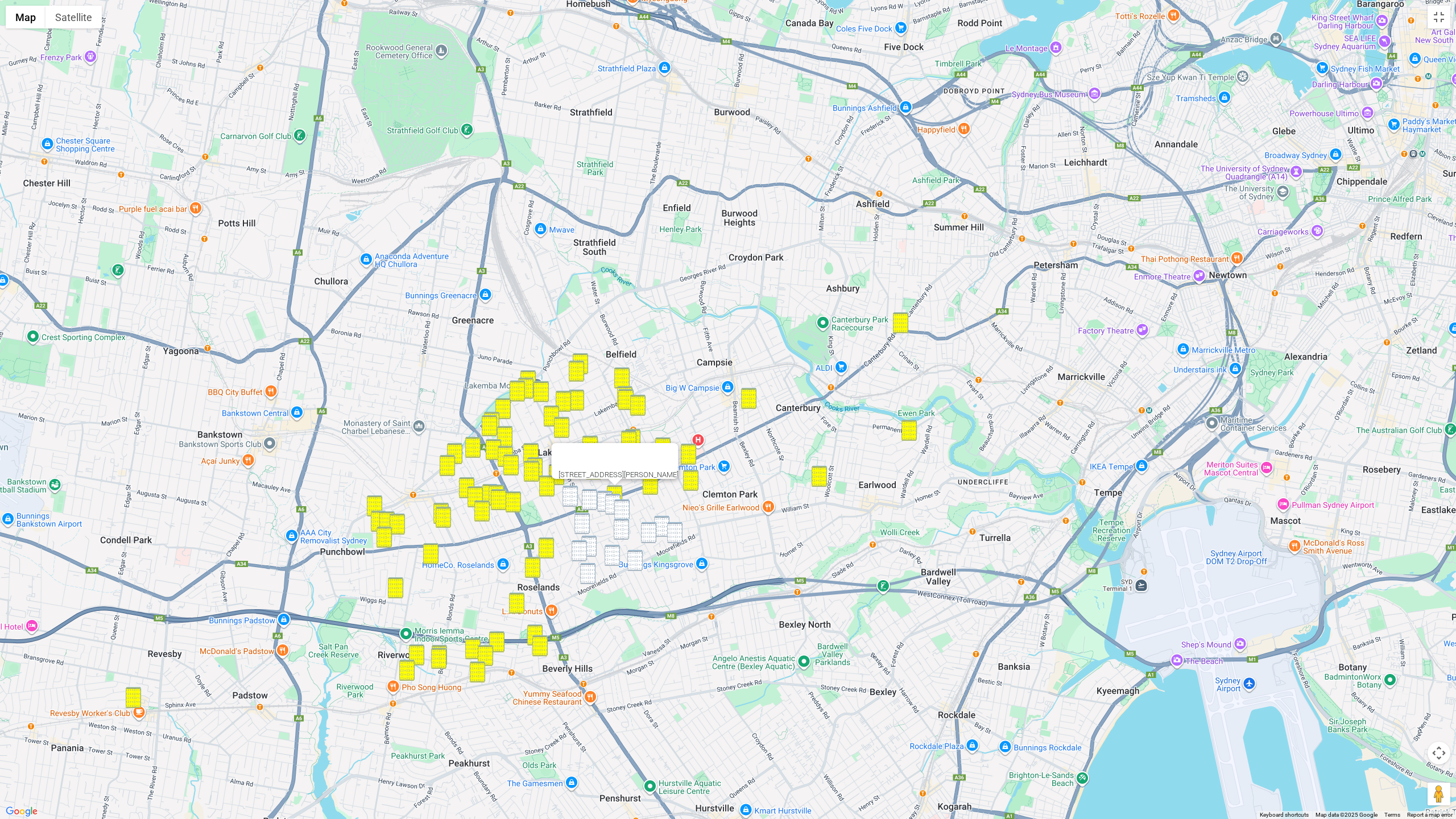
click at [604, 495] on img "13 Legge Street, ROSELANDS NSW 2196" at bounding box center [605, 501] width 15 height 21
drag, startPoint x: 592, startPoint y: 495, endPoint x: 574, endPoint y: 496, distance: 18.0
click at [592, 495] on img "872-876 Canterbury Road, ROSELANDS NSW 2196" at bounding box center [590, 500] width 15 height 21
click at [563, 495] on img "127 Croydon Street, LAKEMBA NSW 2195" at bounding box center [570, 497] width 15 height 21
click at [612, 499] on img "26 Phillip Street, ROSELANDS NSW 2196" at bounding box center [613, 504] width 15 height 21
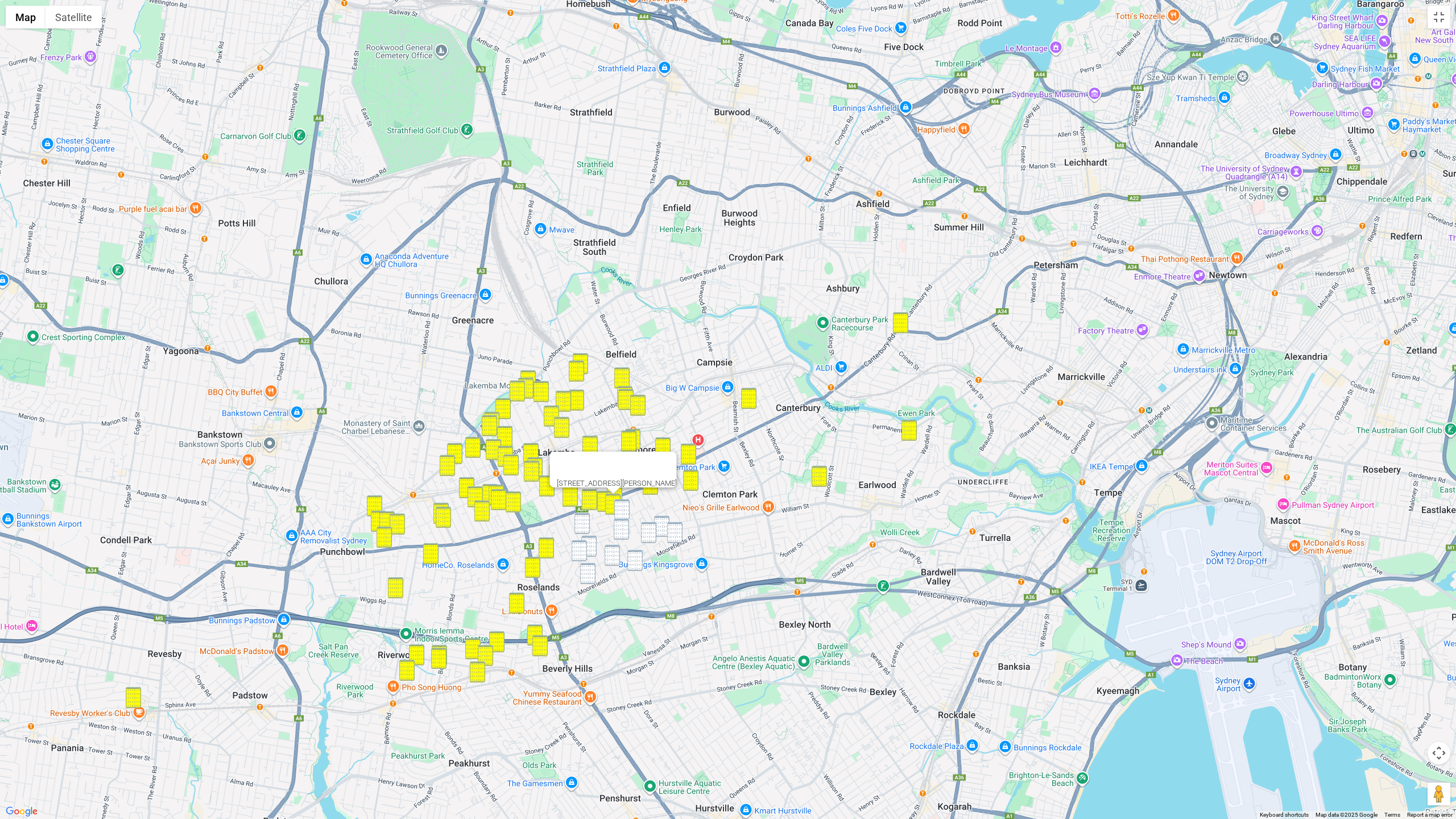
click at [624, 505] on img "13A Myers Street, ROSELANDS NSW 2196" at bounding box center [622, 510] width 15 height 21
drag, startPoint x: 584, startPoint y: 528, endPoint x: 614, endPoint y: 532, distance: 30.3
click at [584, 528] on img "37 Remly Street, ROSELANDS NSW 2196" at bounding box center [582, 524] width 15 height 21
click at [622, 531] on img "25 Leslie Street, ROSELANDS NSW 2196" at bounding box center [622, 530] width 15 height 21
drag, startPoint x: 661, startPoint y: 519, endPoint x: 650, endPoint y: 529, distance: 14.9
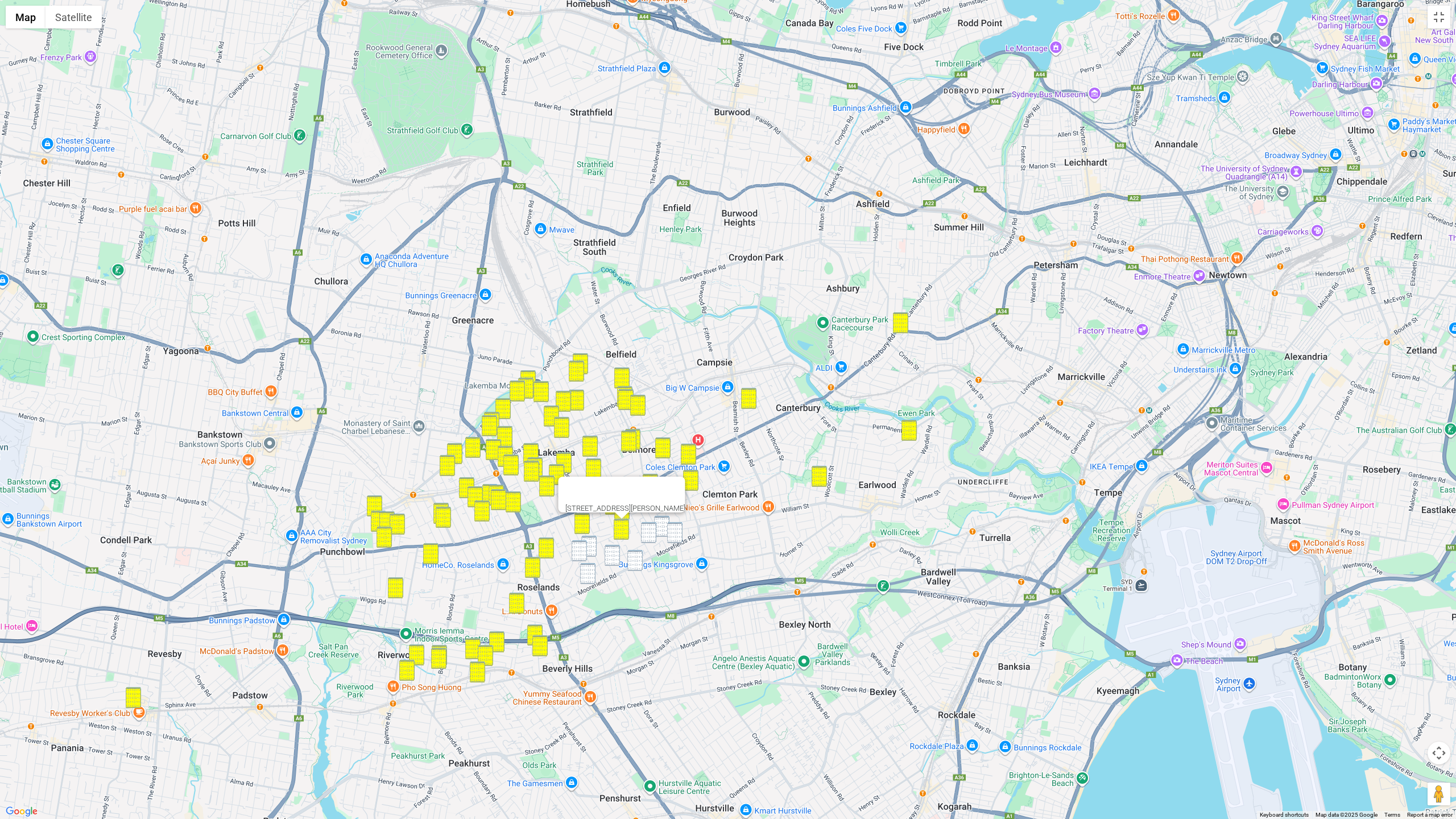
click at [660, 519] on img "36 Forsyth Street, KINGSGROVE NSW 2208" at bounding box center [662, 527] width 15 height 21
click at [650, 529] on img "68 Forsyth Street, KINGSGROVE NSW 2208" at bounding box center [649, 532] width 15 height 21
drag, startPoint x: 679, startPoint y: 531, endPoint x: 652, endPoint y: 541, distance: 28.8
click at [679, 531] on img "17 Moorefields Road, KINGSGROVE NSW 2208" at bounding box center [675, 532] width 15 height 21
click at [598, 545] on div "17 Moorefields Road, KINGSGROVE NSW 2208" at bounding box center [728, 410] width 1456 height 819
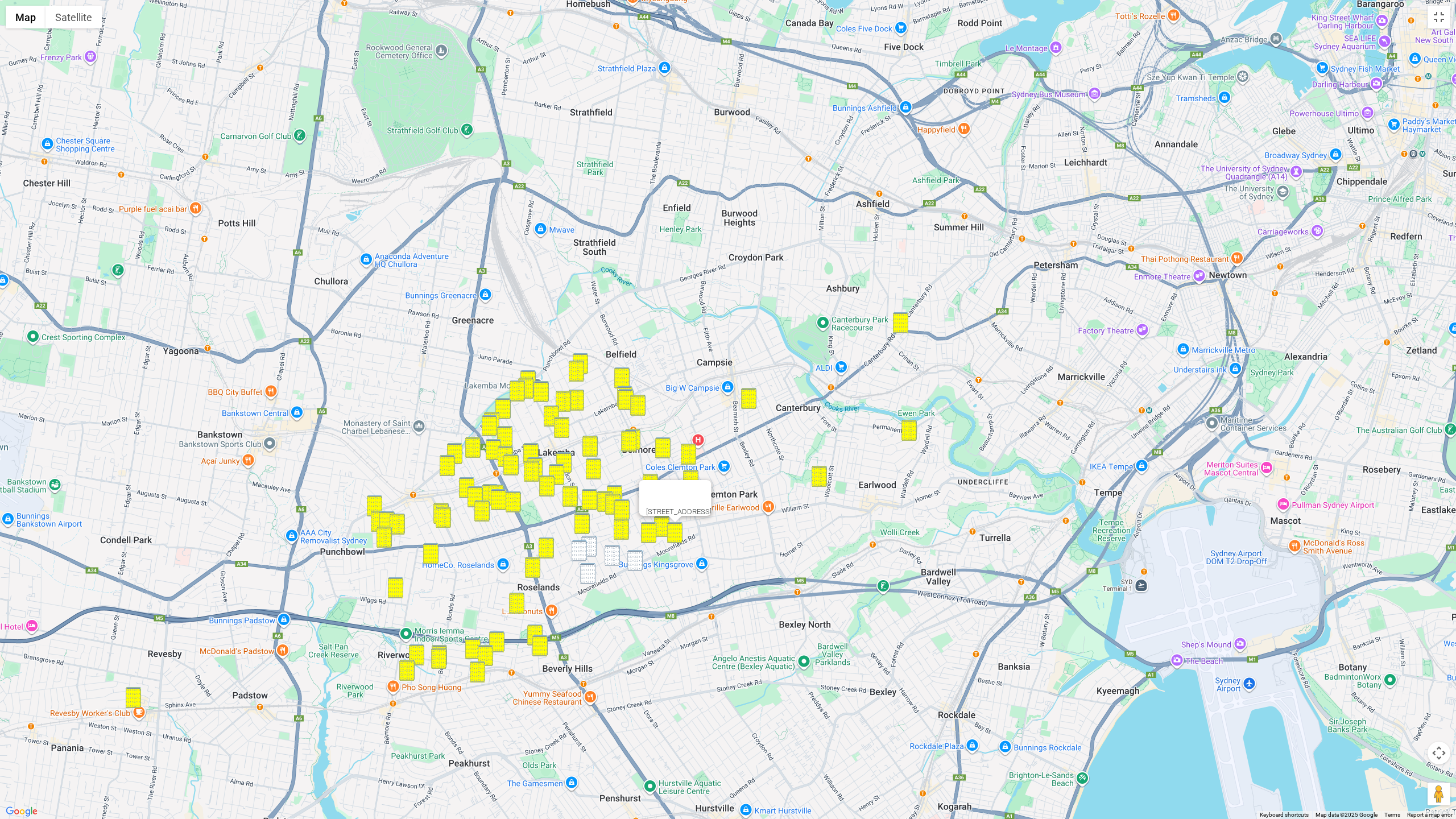
drag, startPoint x: 592, startPoint y: 548, endPoint x: 583, endPoint y: 555, distance: 11.4
click at [592, 548] on img "88 Dreadnought Street, ROSELANDS NSW 2196" at bounding box center [589, 546] width 15 height 21
click at [581, 555] on img "6 Sando Crescent, ROSELANDS NSW 2196" at bounding box center [579, 551] width 15 height 21
click at [606, 554] on img "1/46 McCallum Street, ROSELANDS NSW 2196" at bounding box center [612, 556] width 15 height 21
click at [627, 559] on img "24 Armitree Street, KINGSGROVE NSW 2208" at bounding box center [635, 561] width 15 height 21
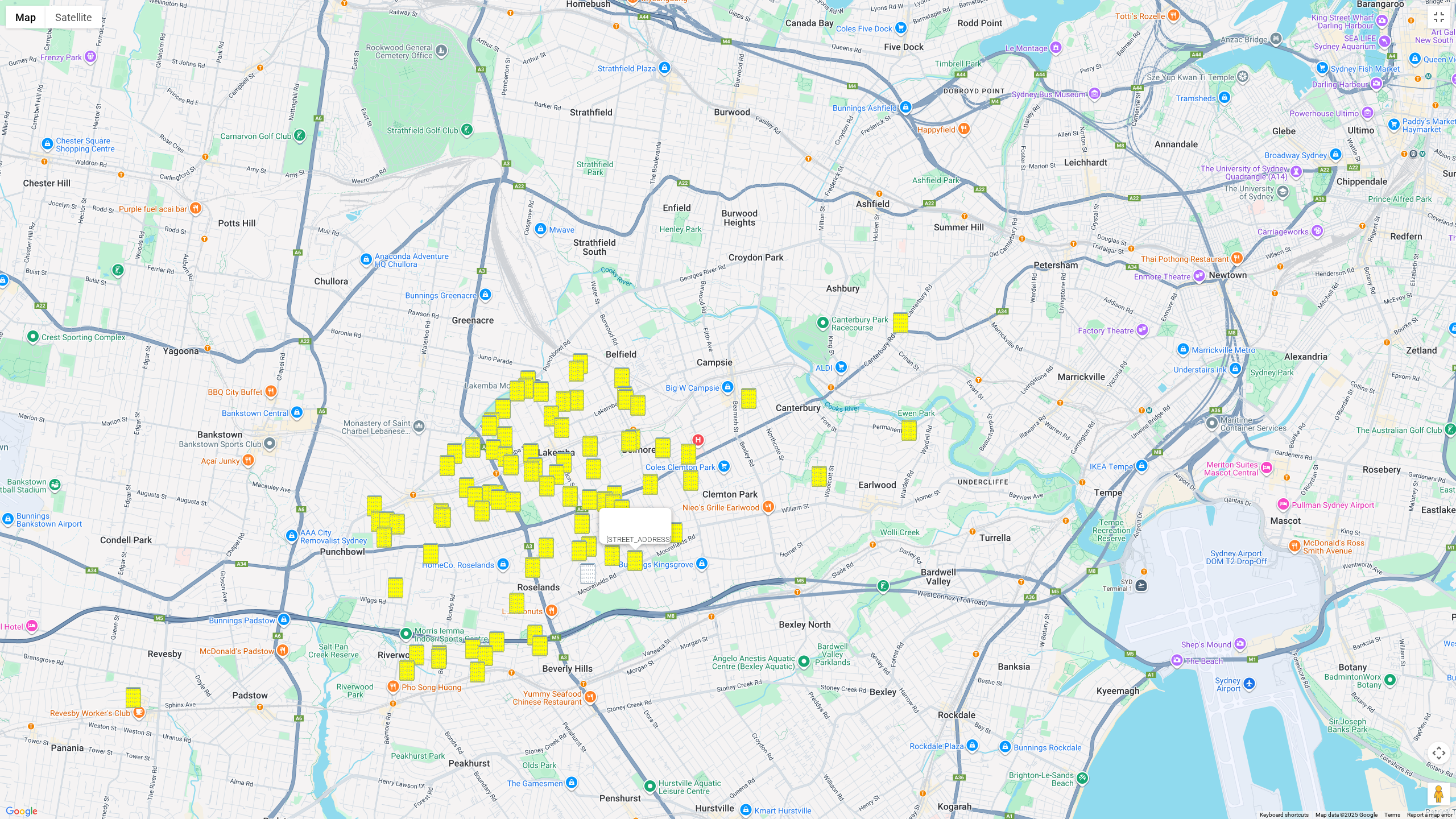
click at [587, 567] on img "171-177 Moorefields Road, ROSELANDS NSW 2196" at bounding box center [588, 574] width 15 height 21
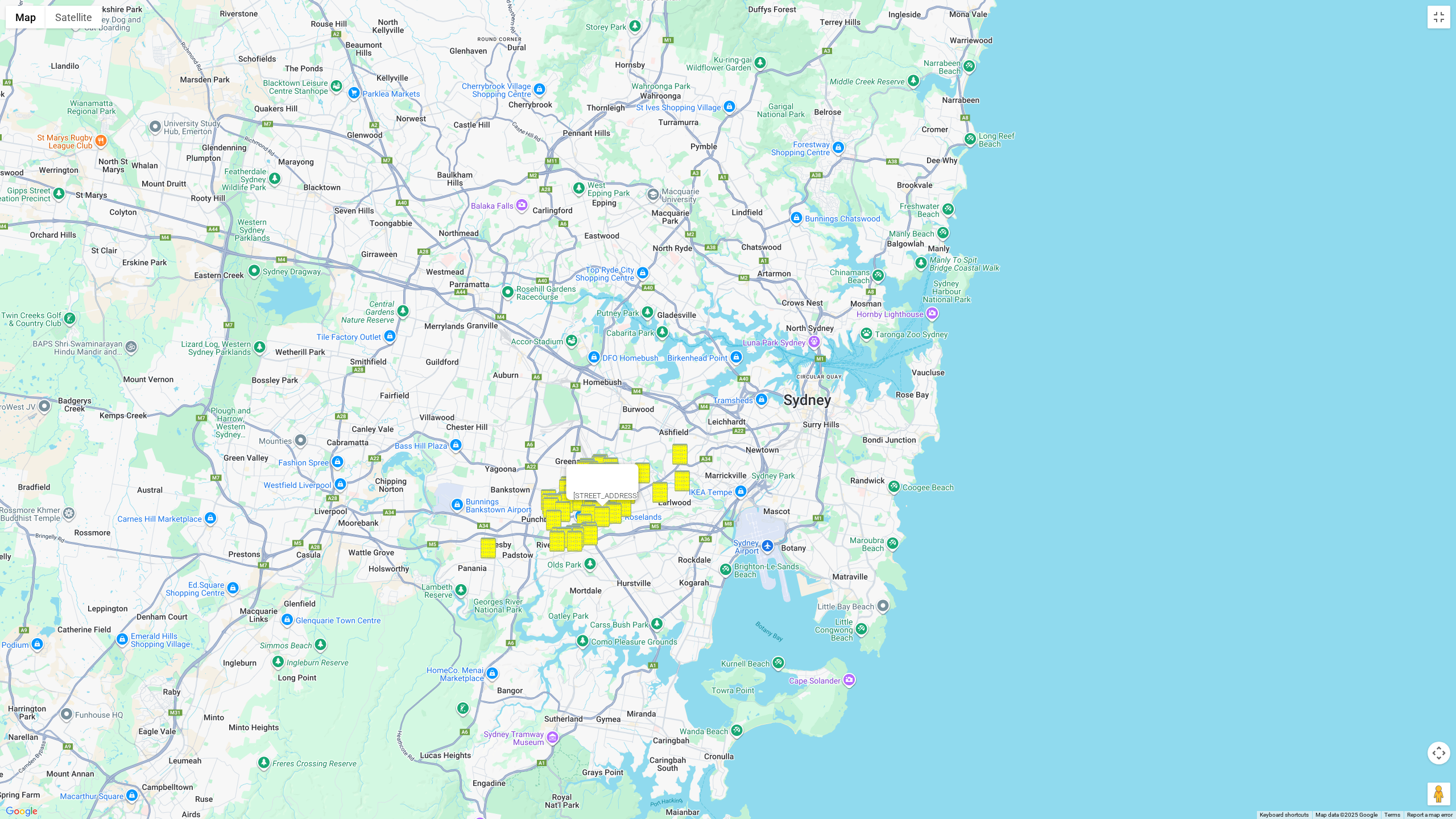
click at [612, 476] on div at bounding box center [592, 477] width 38 height 27
click at [612, 470] on div at bounding box center [592, 477] width 38 height 27
click at [639, 470] on button "Close" at bounding box center [625, 477] width 27 height 27
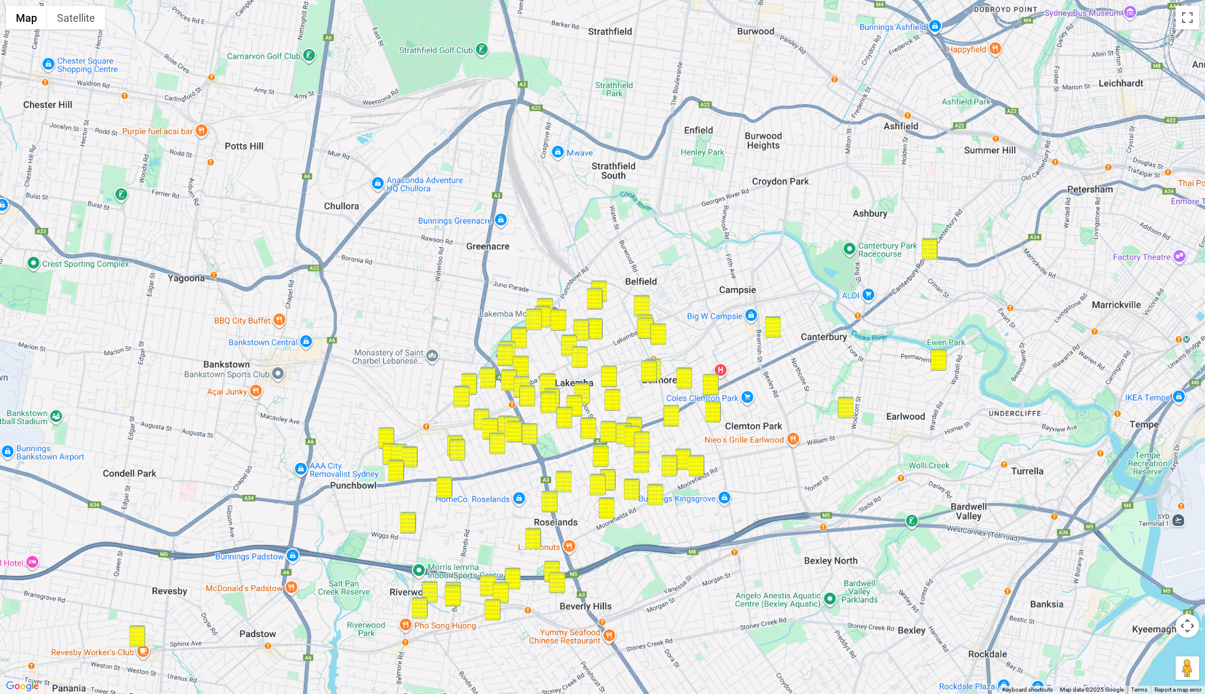
drag, startPoint x: 507, startPoint y: 491, endPoint x: 534, endPoint y: 328, distance: 165.0
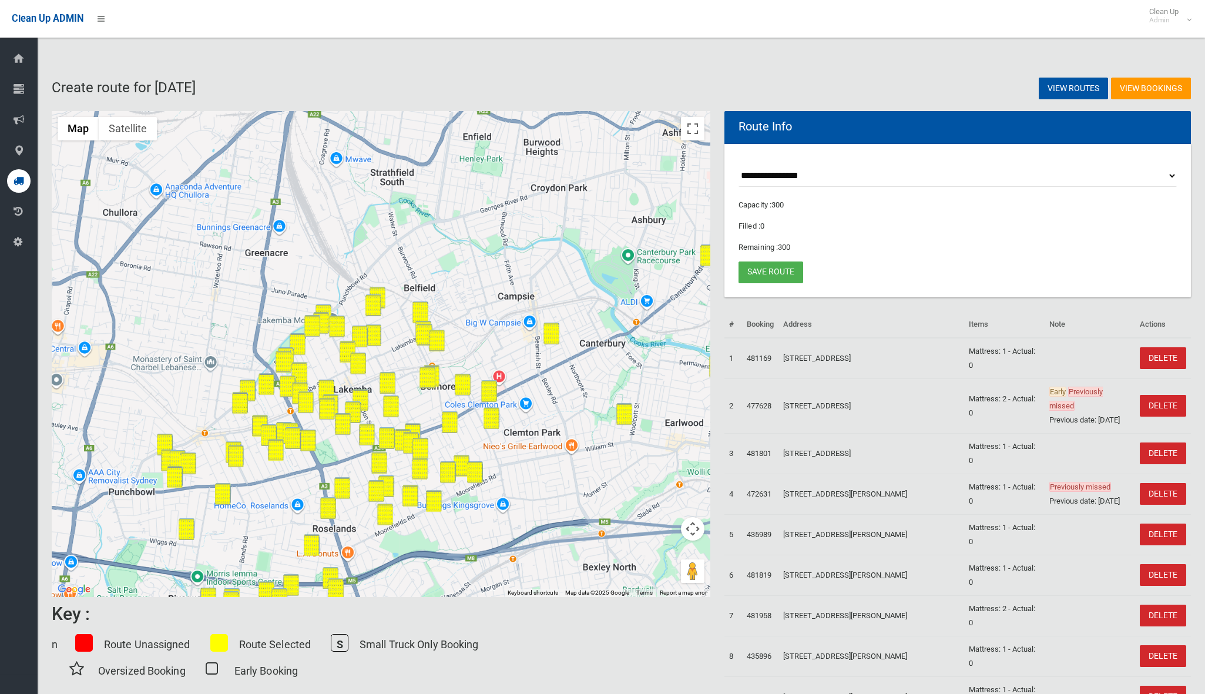
click at [554, 271] on div at bounding box center [381, 354] width 659 height 486
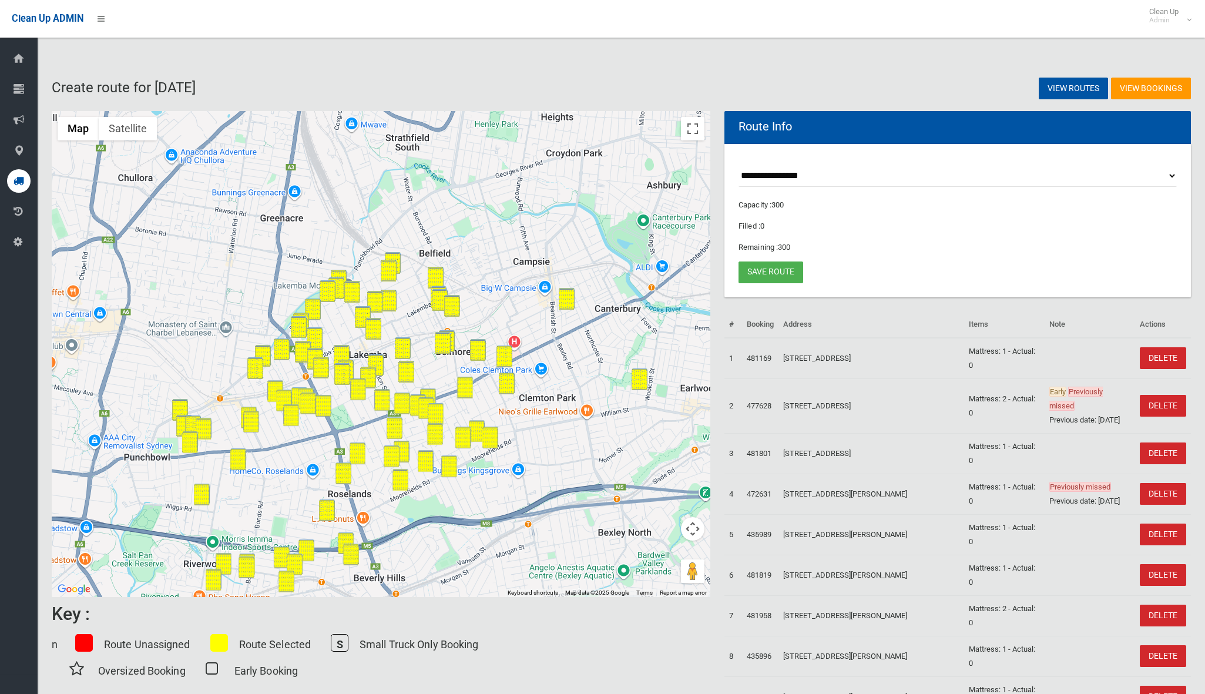
click at [691, 537] on button "Map camera controls" at bounding box center [692, 528] width 23 height 23
click at [663, 506] on button "Zoom in" at bounding box center [662, 499] width 23 height 23
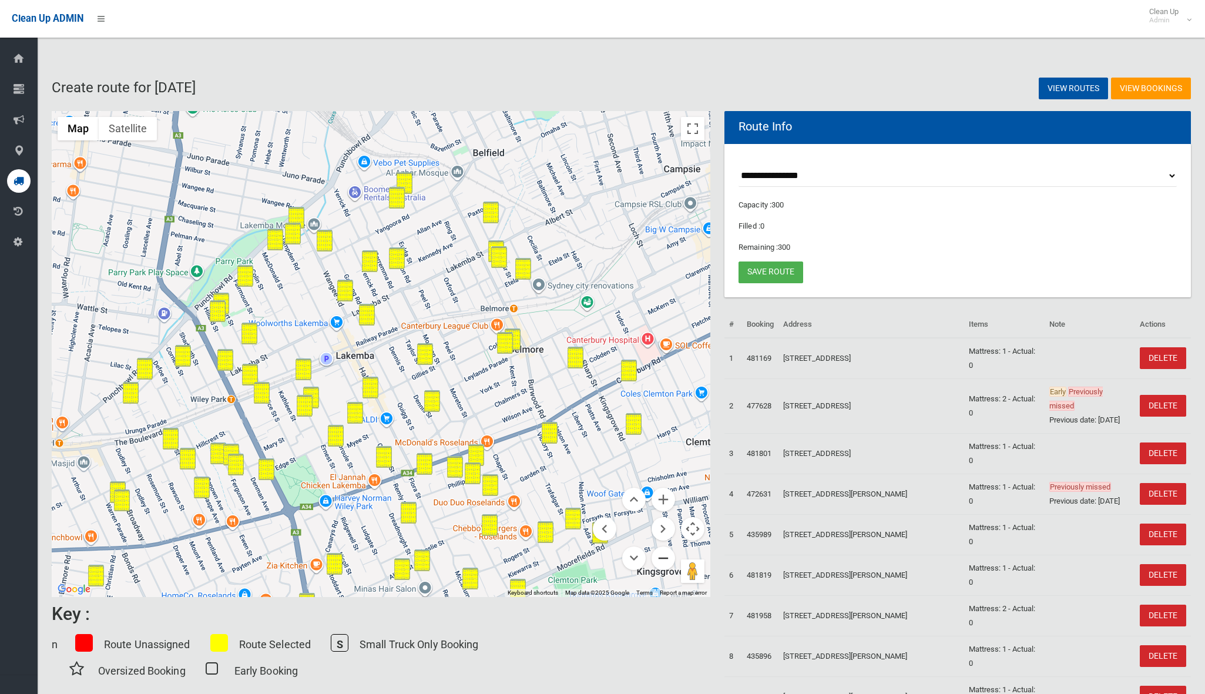
click at [661, 559] on button "Zoom out" at bounding box center [662, 557] width 23 height 23
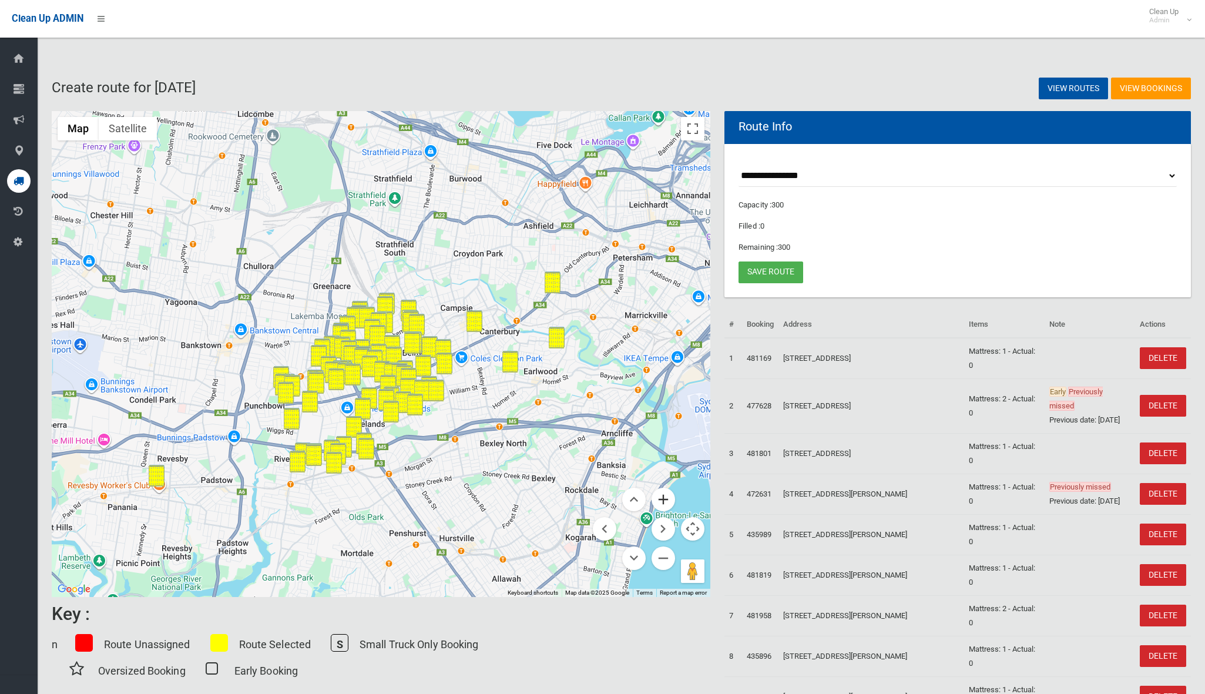
click at [657, 508] on button "Zoom in" at bounding box center [662, 499] width 23 height 23
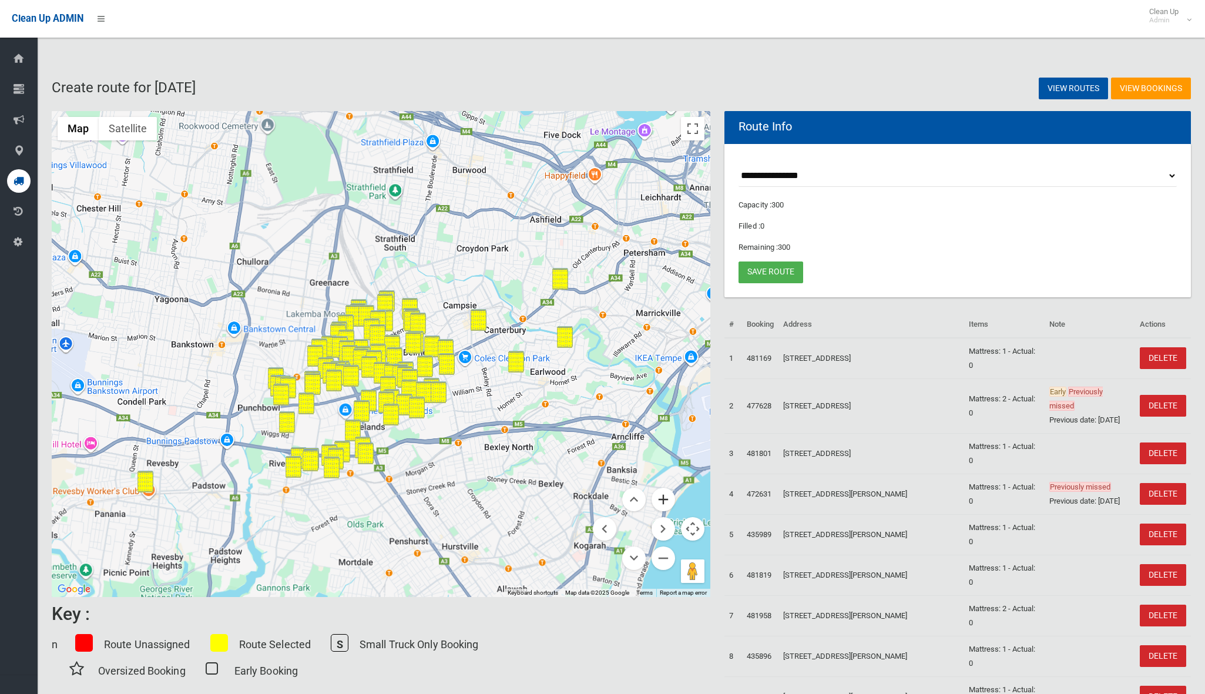
click at [657, 508] on button "Zoom in" at bounding box center [662, 499] width 23 height 23
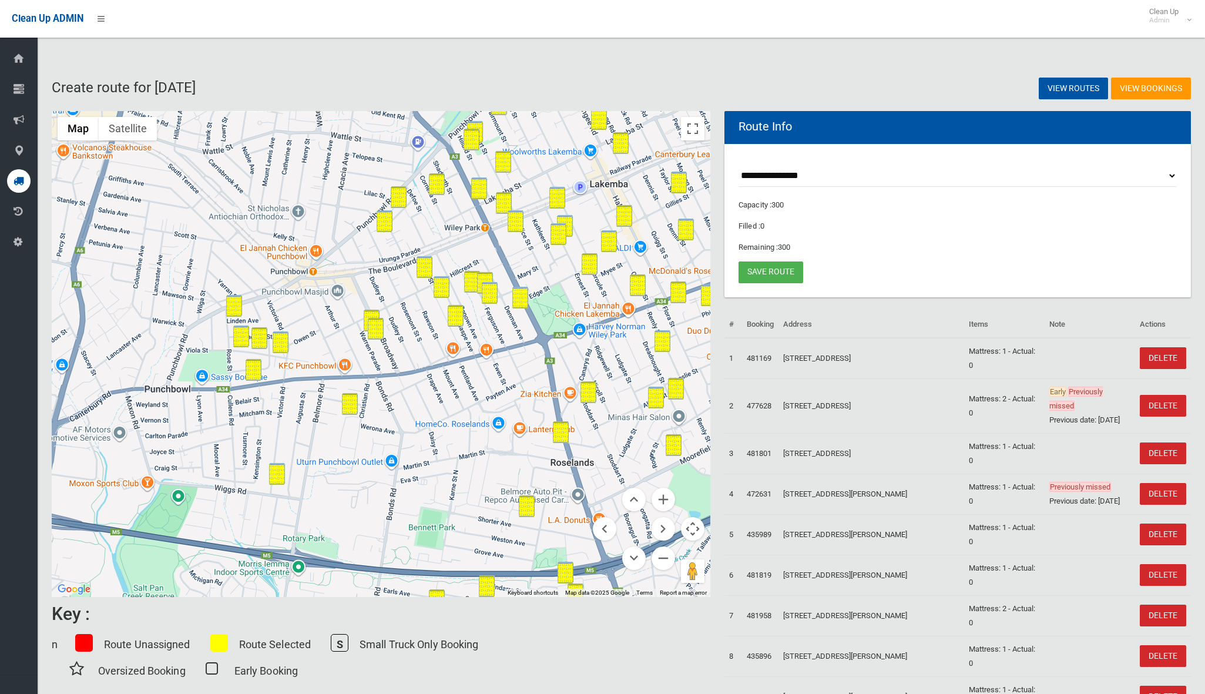
drag, startPoint x: 324, startPoint y: 520, endPoint x: 578, endPoint y: 347, distance: 307.3
click at [578, 347] on div at bounding box center [381, 354] width 659 height 486
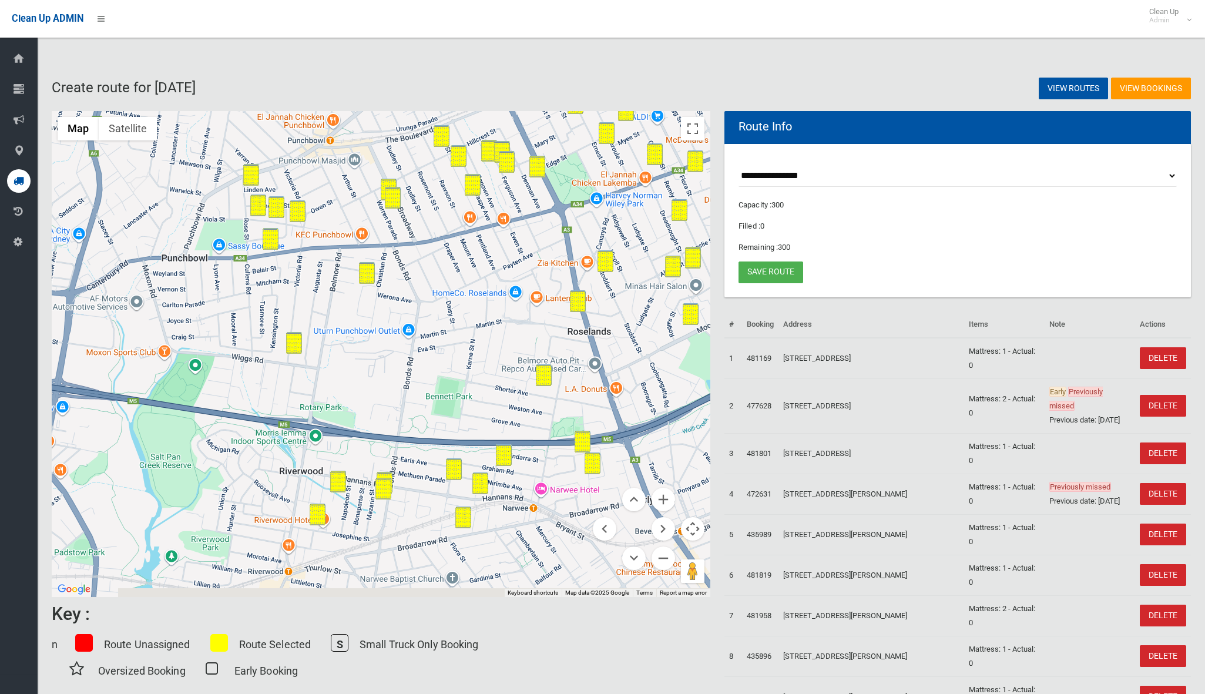
drag, startPoint x: 433, startPoint y: 507, endPoint x: 450, endPoint y: 375, distance: 133.3
click at [450, 375] on div at bounding box center [381, 354] width 659 height 486
click at [768, 269] on link "Save route" at bounding box center [770, 272] width 65 height 22
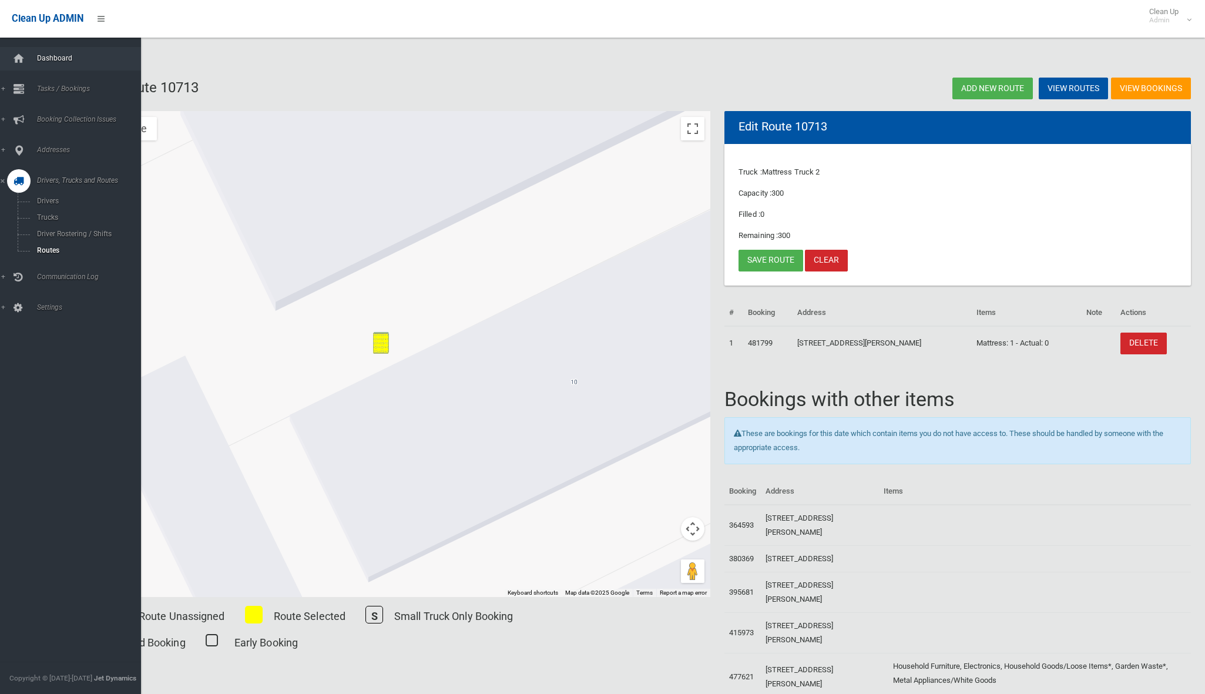
click at [41, 60] on span "Dashboard" at bounding box center [87, 58] width 108 height 8
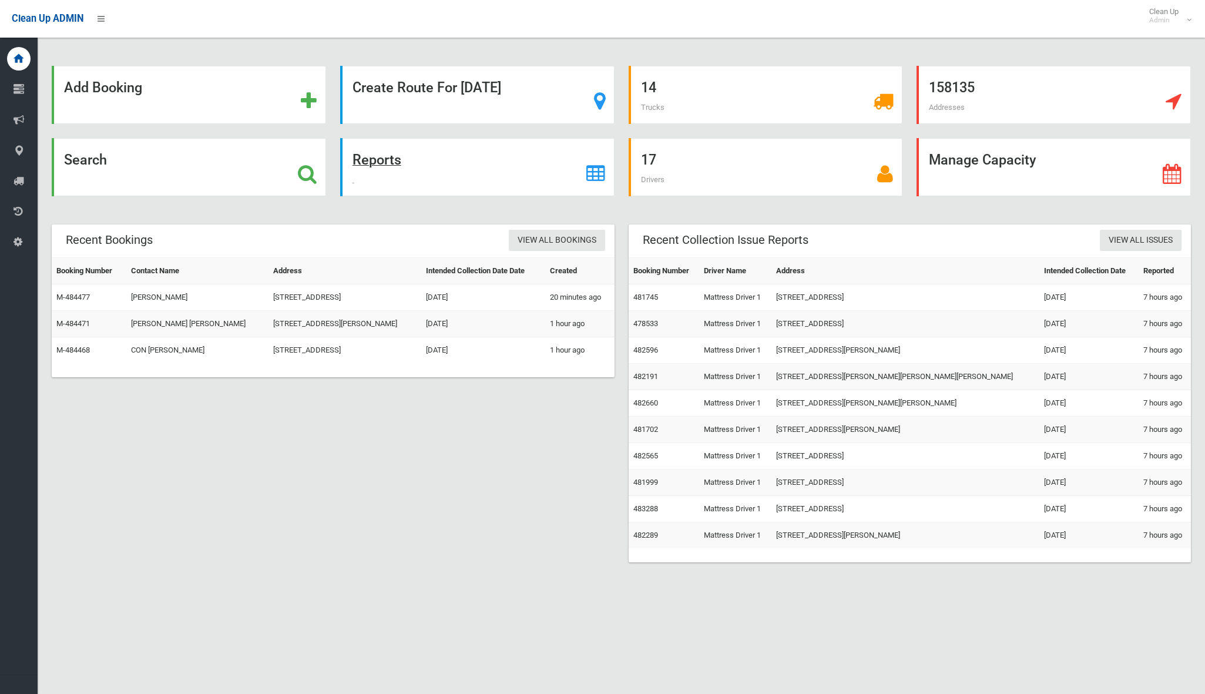
click at [351, 162] on div "Reports" at bounding box center [477, 167] width 274 height 58
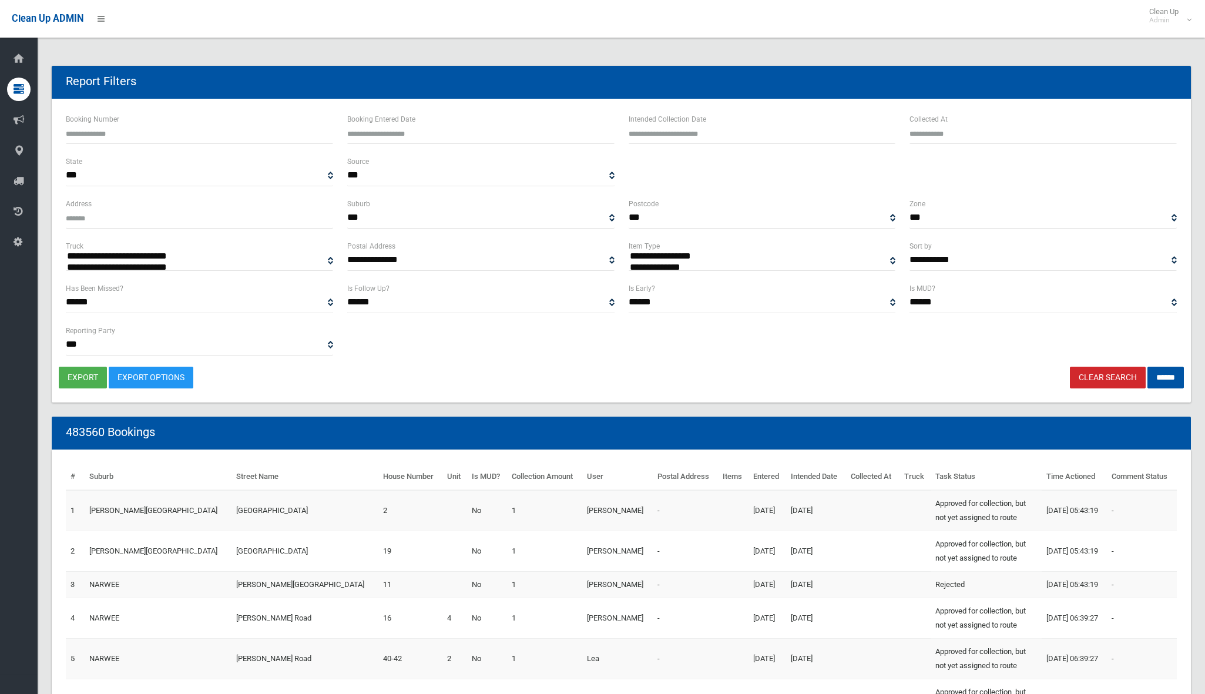
select select
type input "**********"
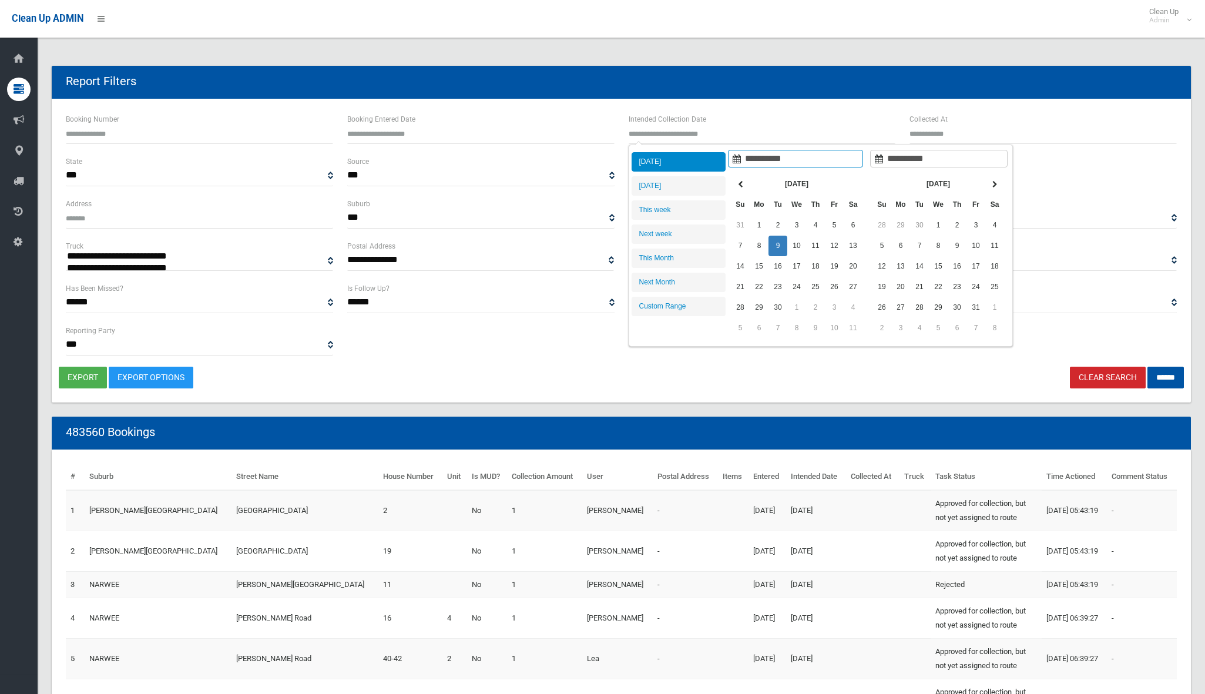
drag, startPoint x: 773, startPoint y: 131, endPoint x: 761, endPoint y: 156, distance: 27.9
click at [773, 131] on input "text" at bounding box center [762, 133] width 267 height 22
type input "**********"
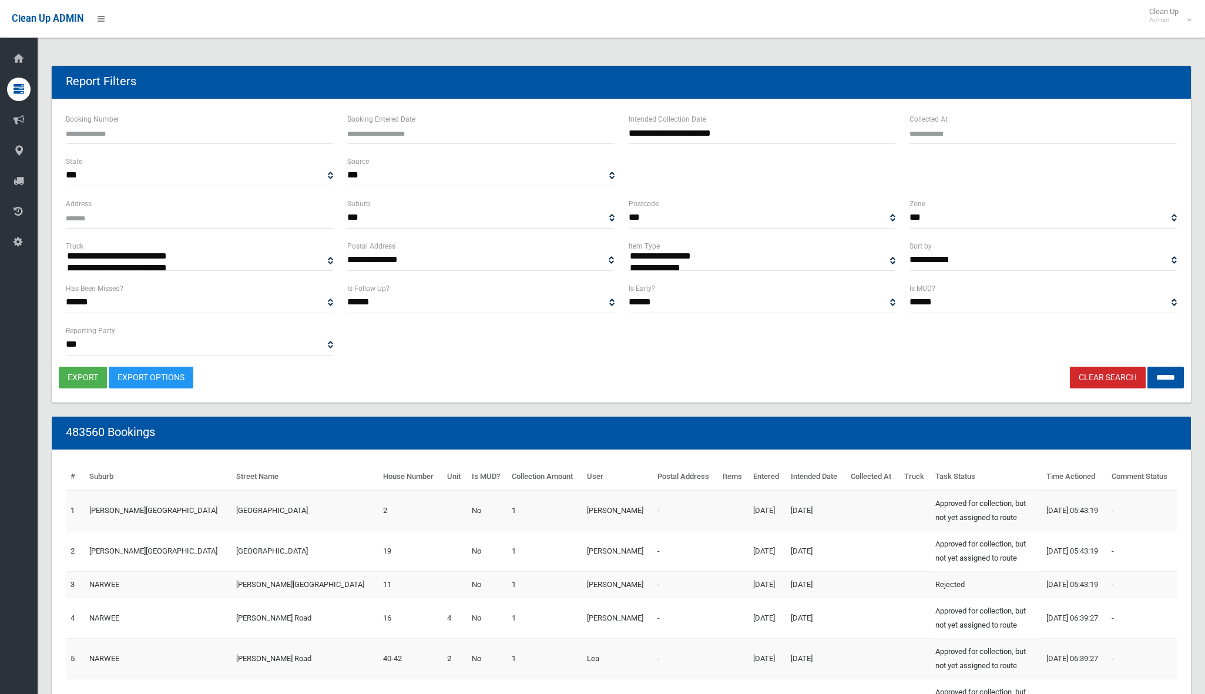
select select "**"
click at [1167, 375] on input "******" at bounding box center [1165, 378] width 36 height 22
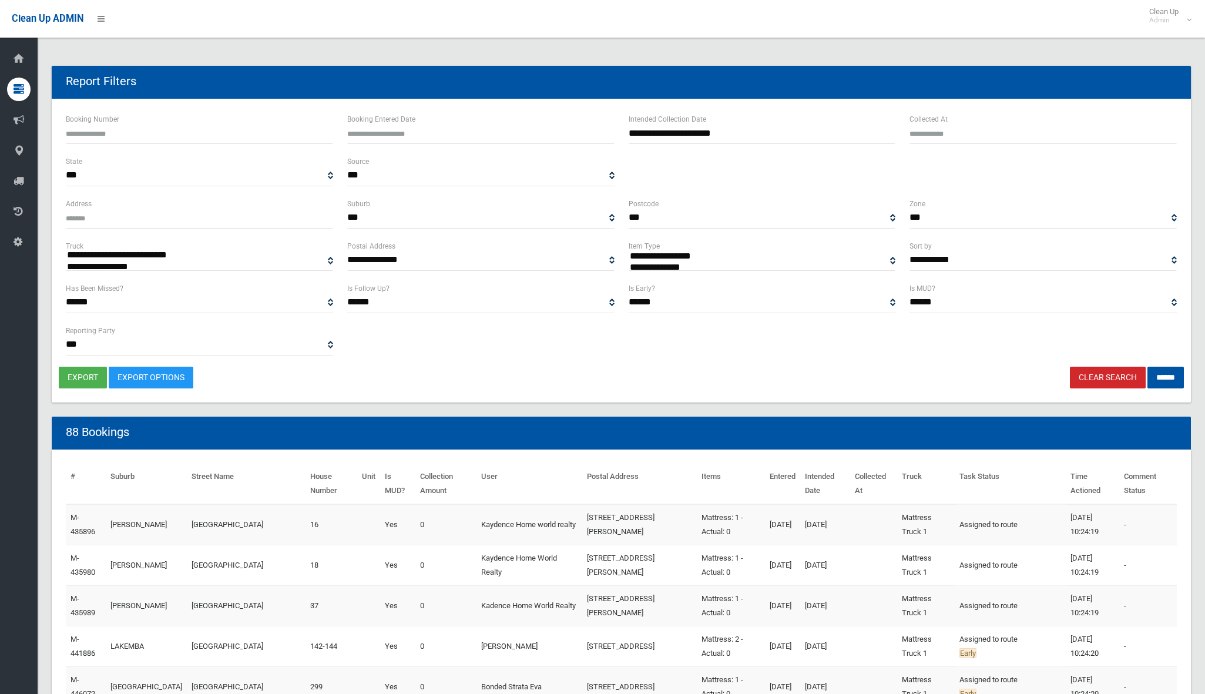
select select
click at [90, 381] on button "export" at bounding box center [83, 378] width 48 height 22
select select "**"
click at [1167, 380] on input "******" at bounding box center [1165, 378] width 36 height 22
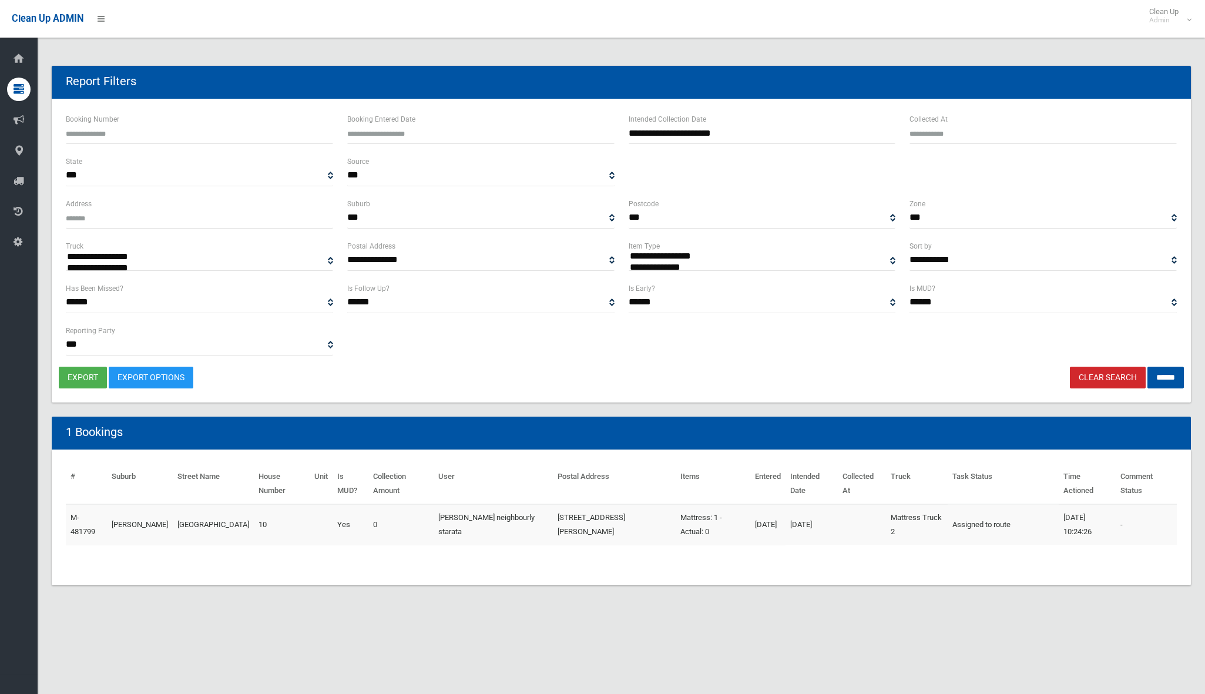
select select
drag, startPoint x: 78, startPoint y: 375, endPoint x: 85, endPoint y: 372, distance: 7.4
click at [78, 375] on button "export" at bounding box center [83, 378] width 48 height 22
